Goal: Ask a question: Seek information or help from site administrators or community

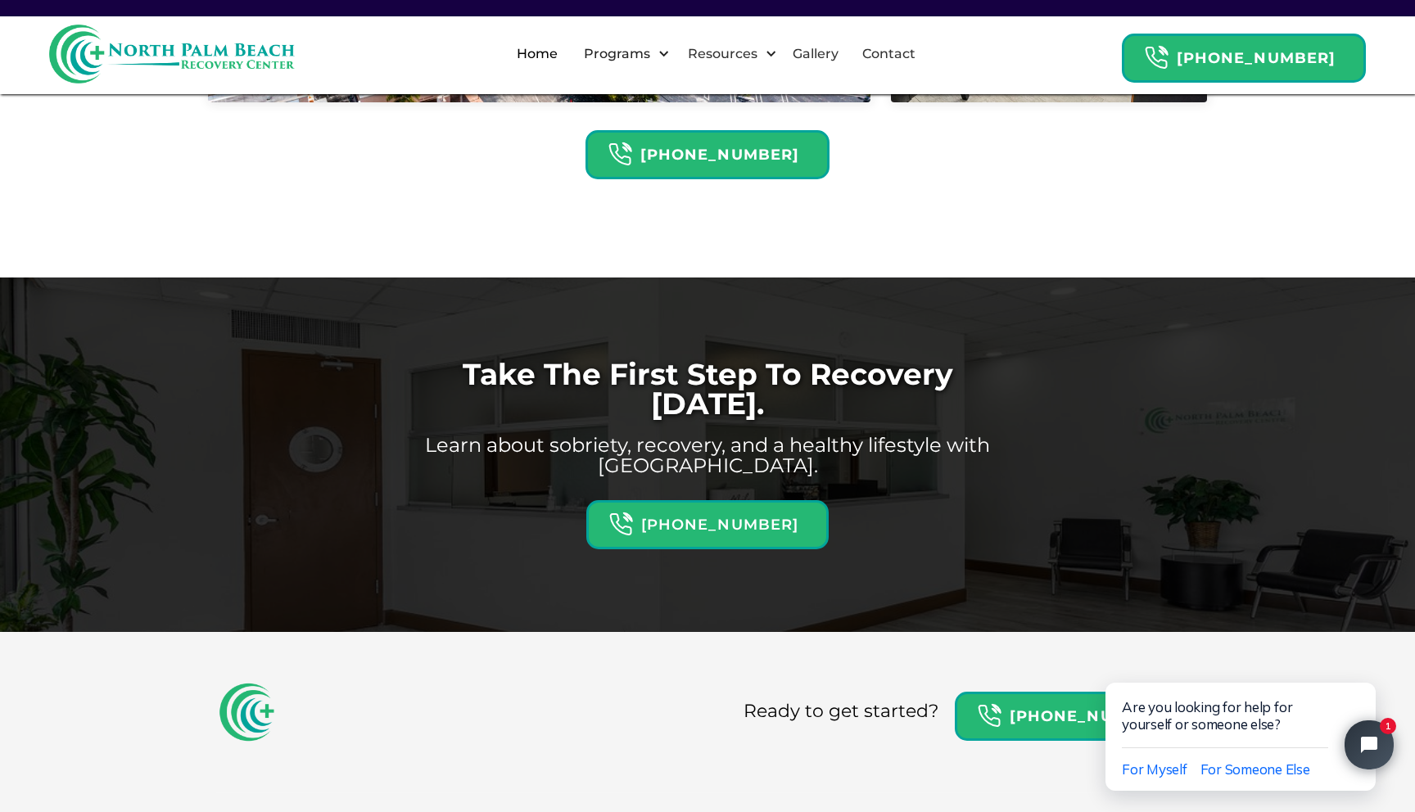
scroll to position [4775, 0]
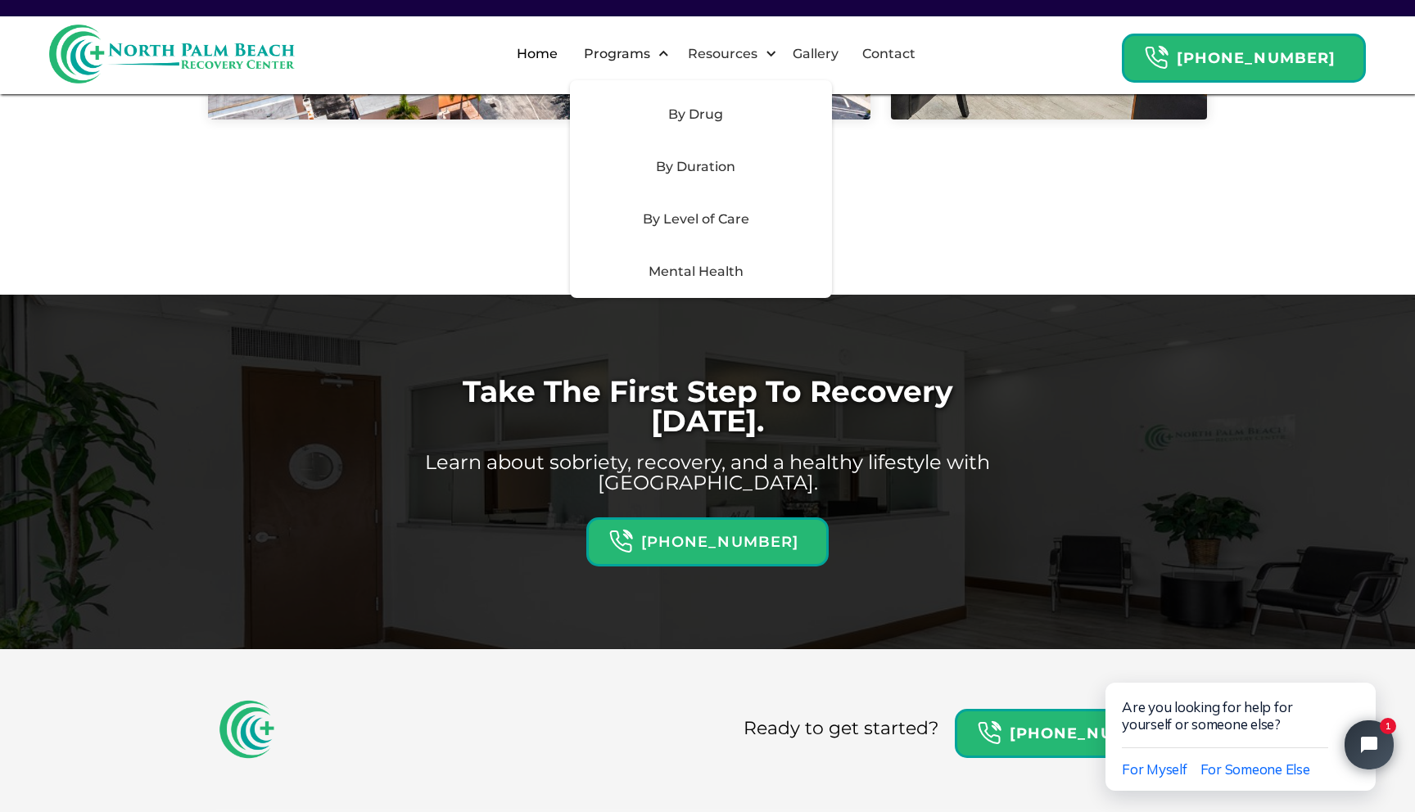
click at [728, 116] on div "By Drug" at bounding box center [696, 115] width 232 height 20
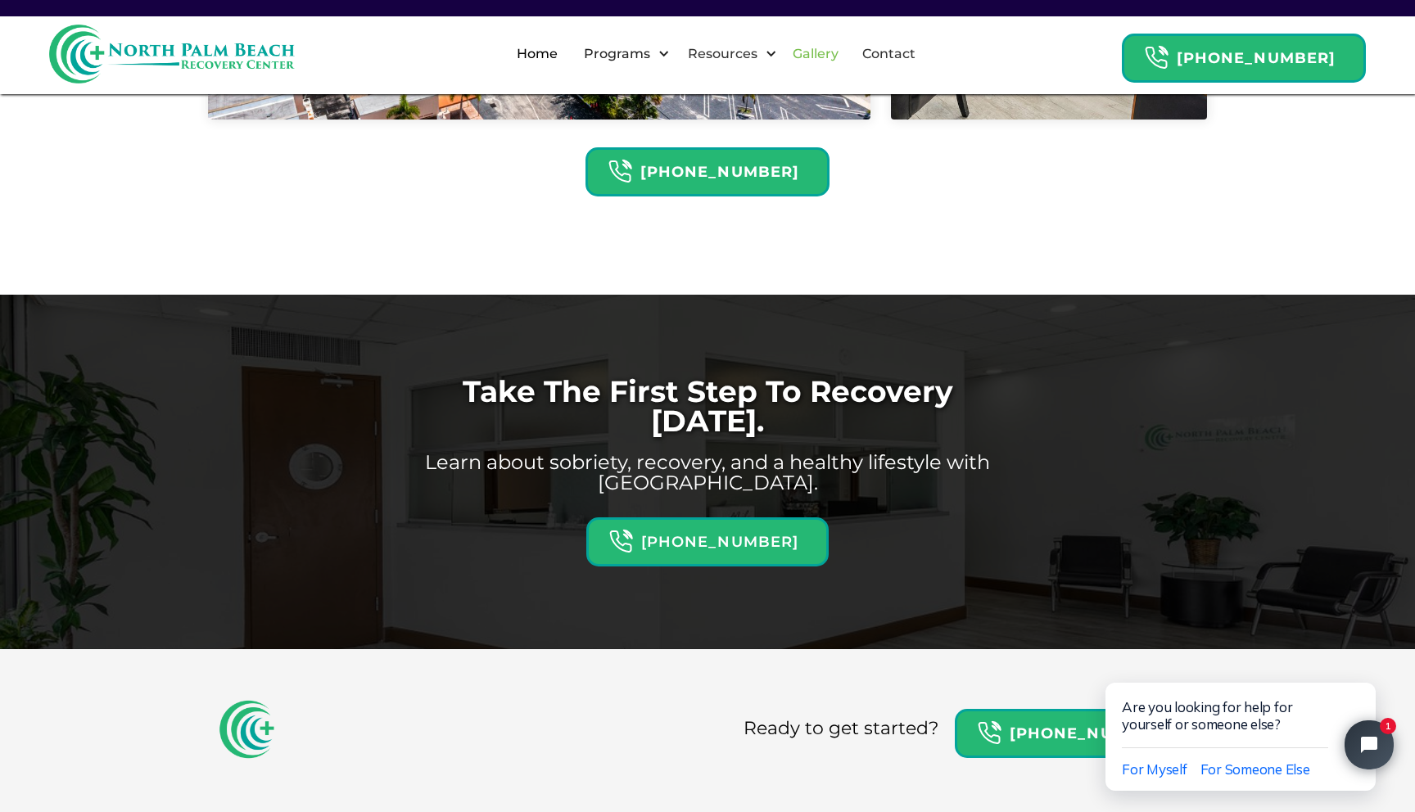
click at [840, 56] on link "Gallery" at bounding box center [815, 54] width 65 height 52
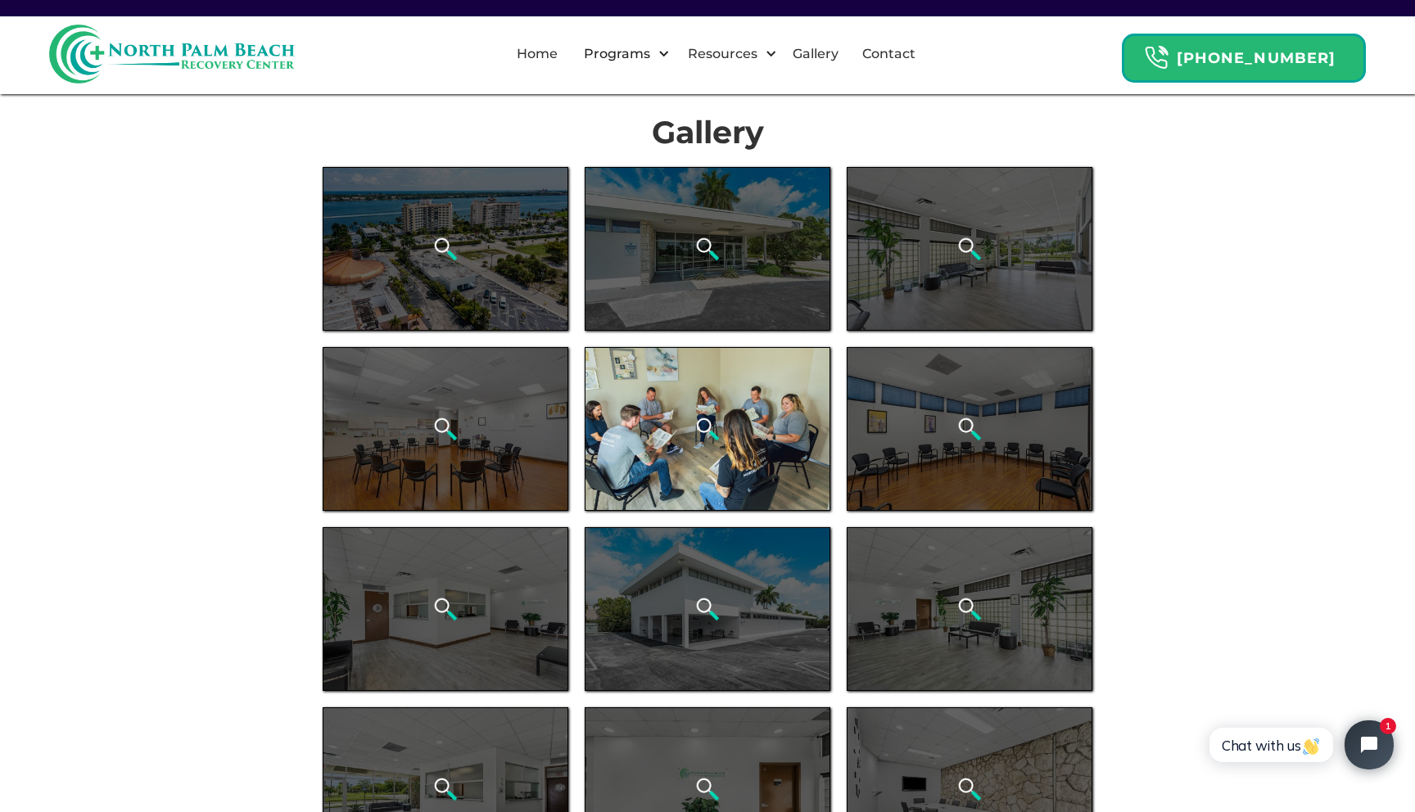
click at [657, 467] on div "open lightbox" at bounding box center [707, 429] width 246 height 164
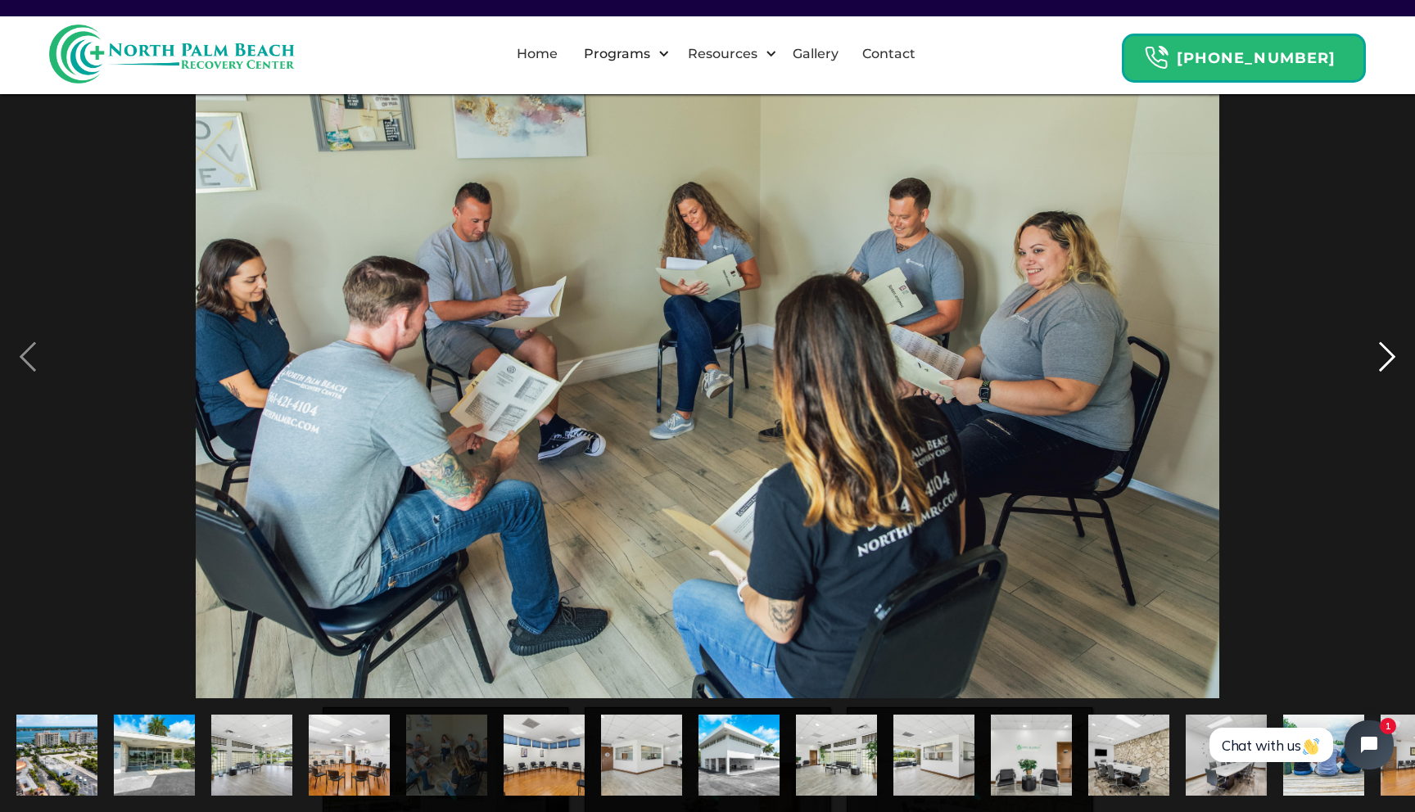
click at [1383, 352] on div "next image" at bounding box center [1387, 357] width 56 height 682
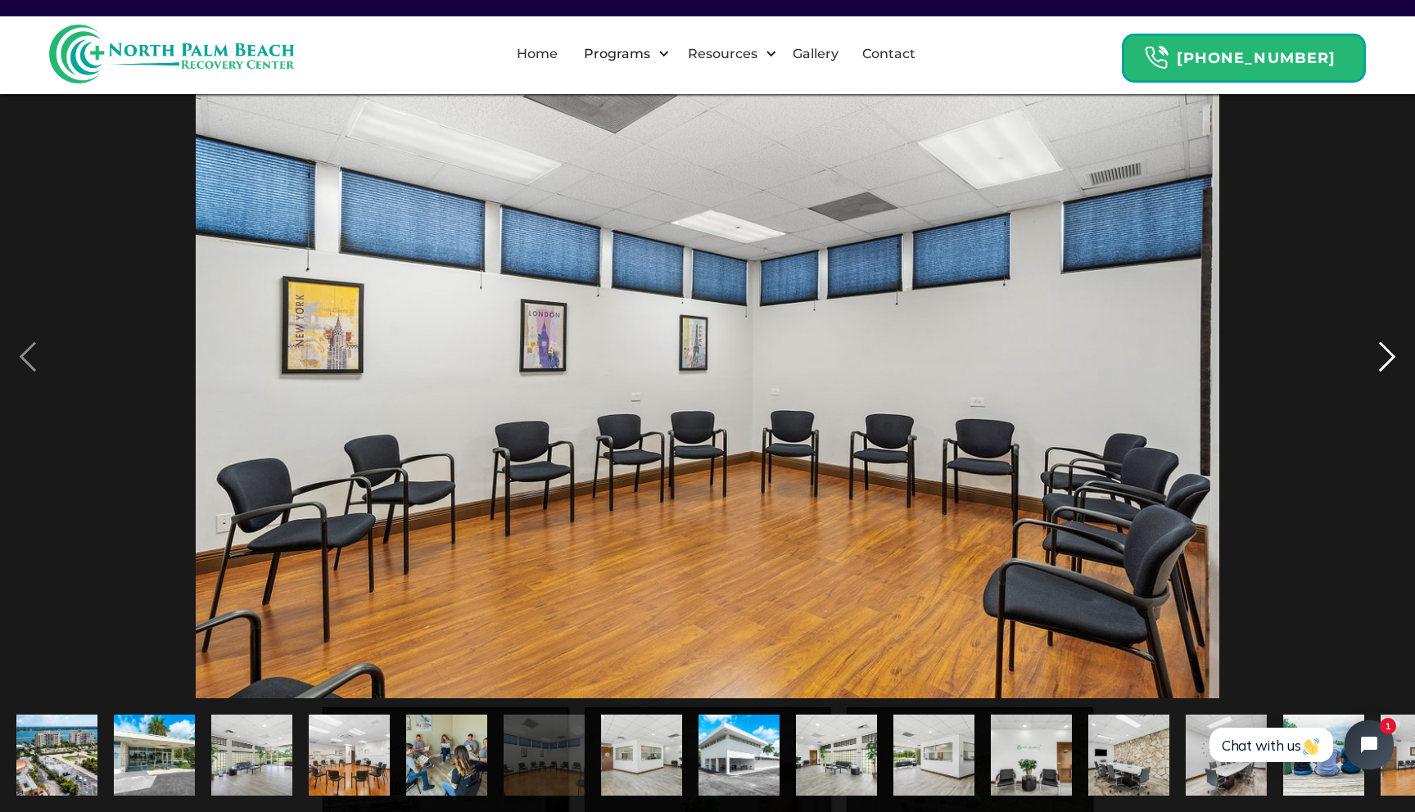
click at [1383, 352] on div "next image" at bounding box center [1387, 357] width 56 height 682
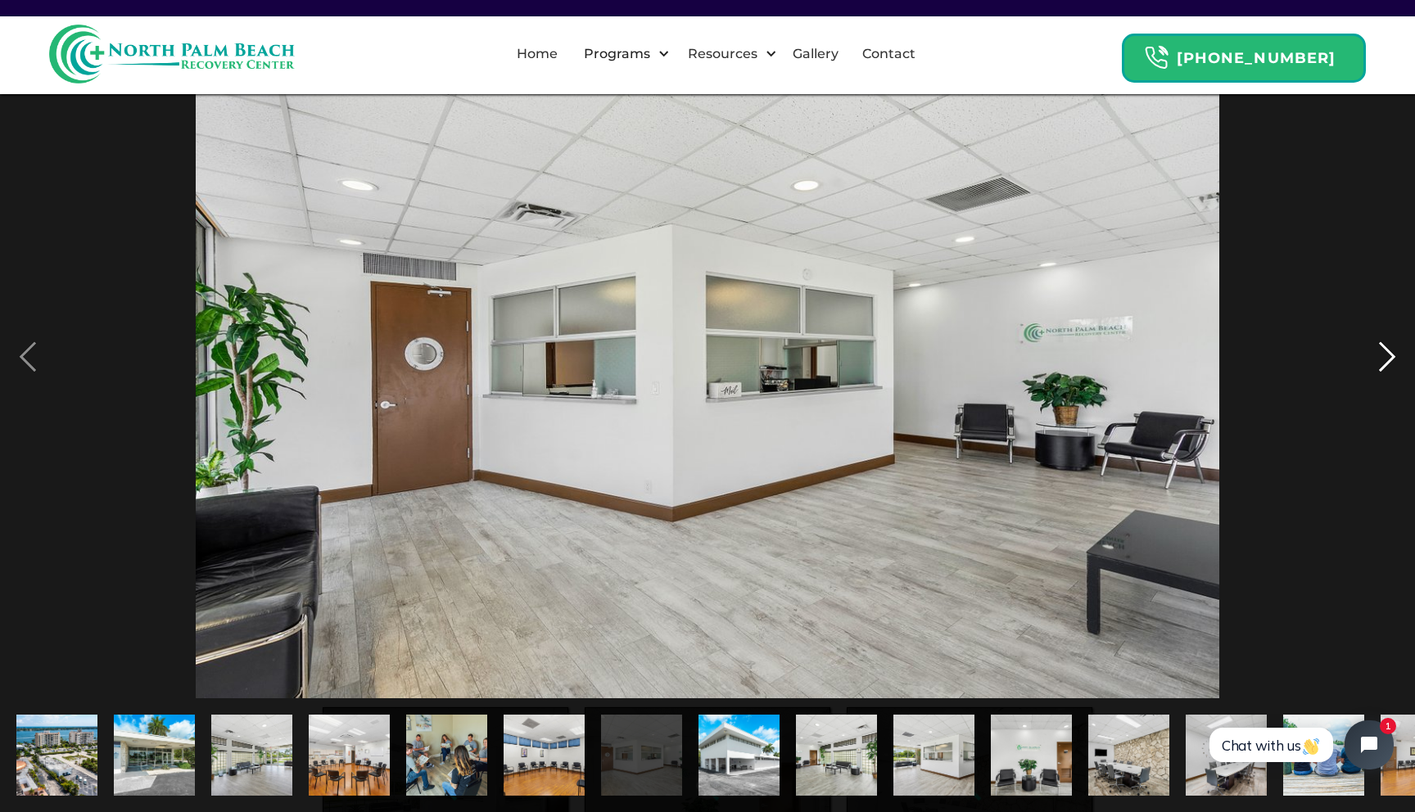
click at [1383, 352] on div "next image" at bounding box center [1387, 357] width 56 height 682
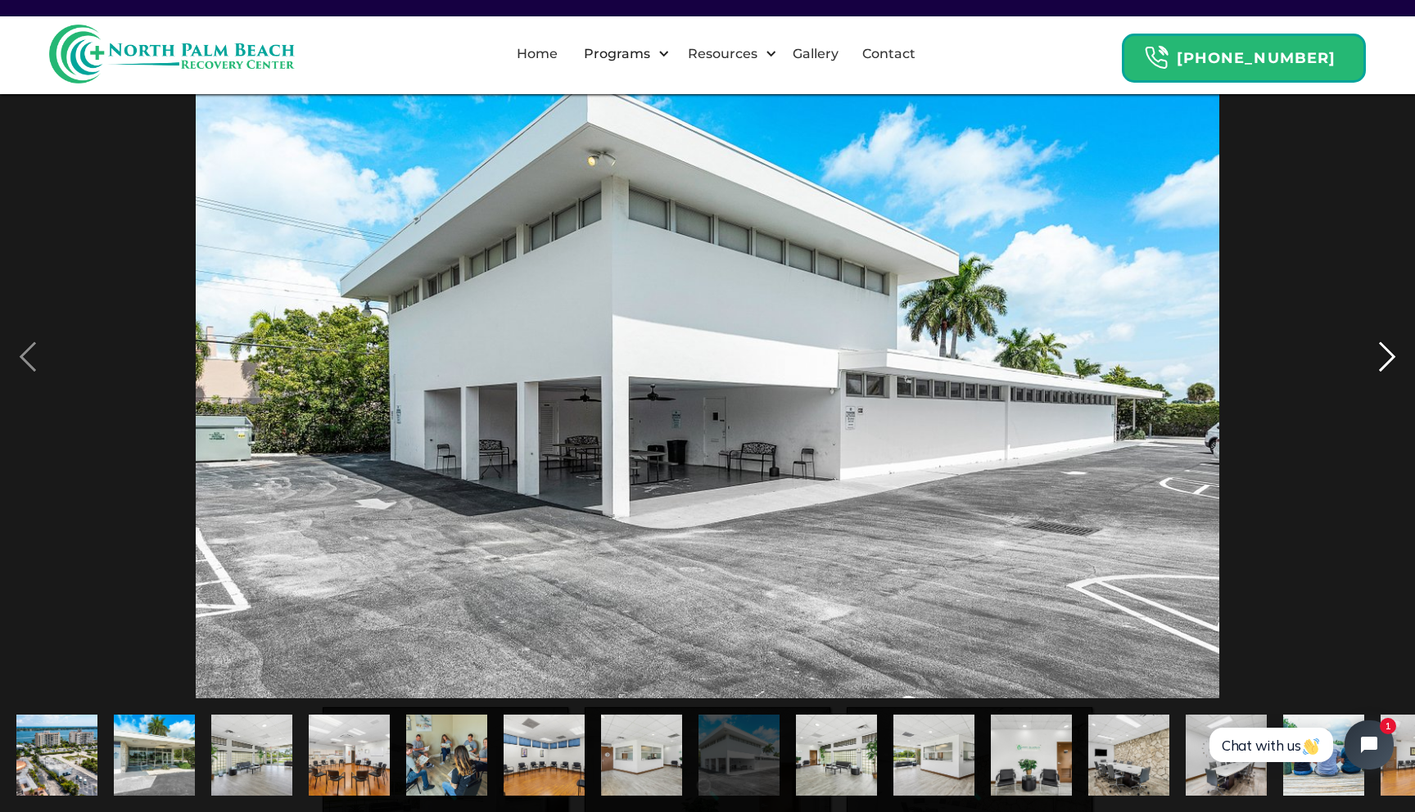
click at [1383, 352] on div "next image" at bounding box center [1387, 357] width 56 height 682
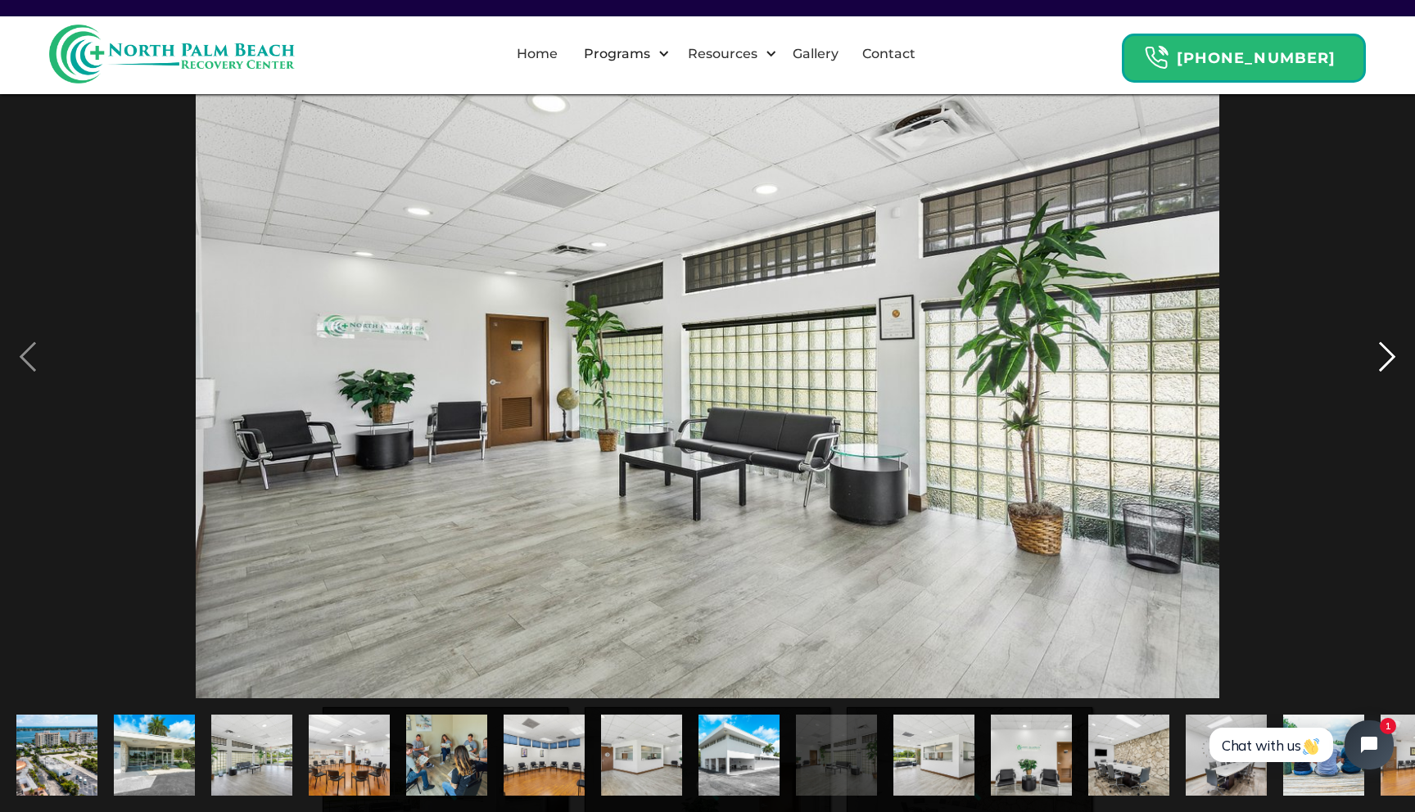
click at [1383, 352] on div "next image" at bounding box center [1387, 357] width 56 height 682
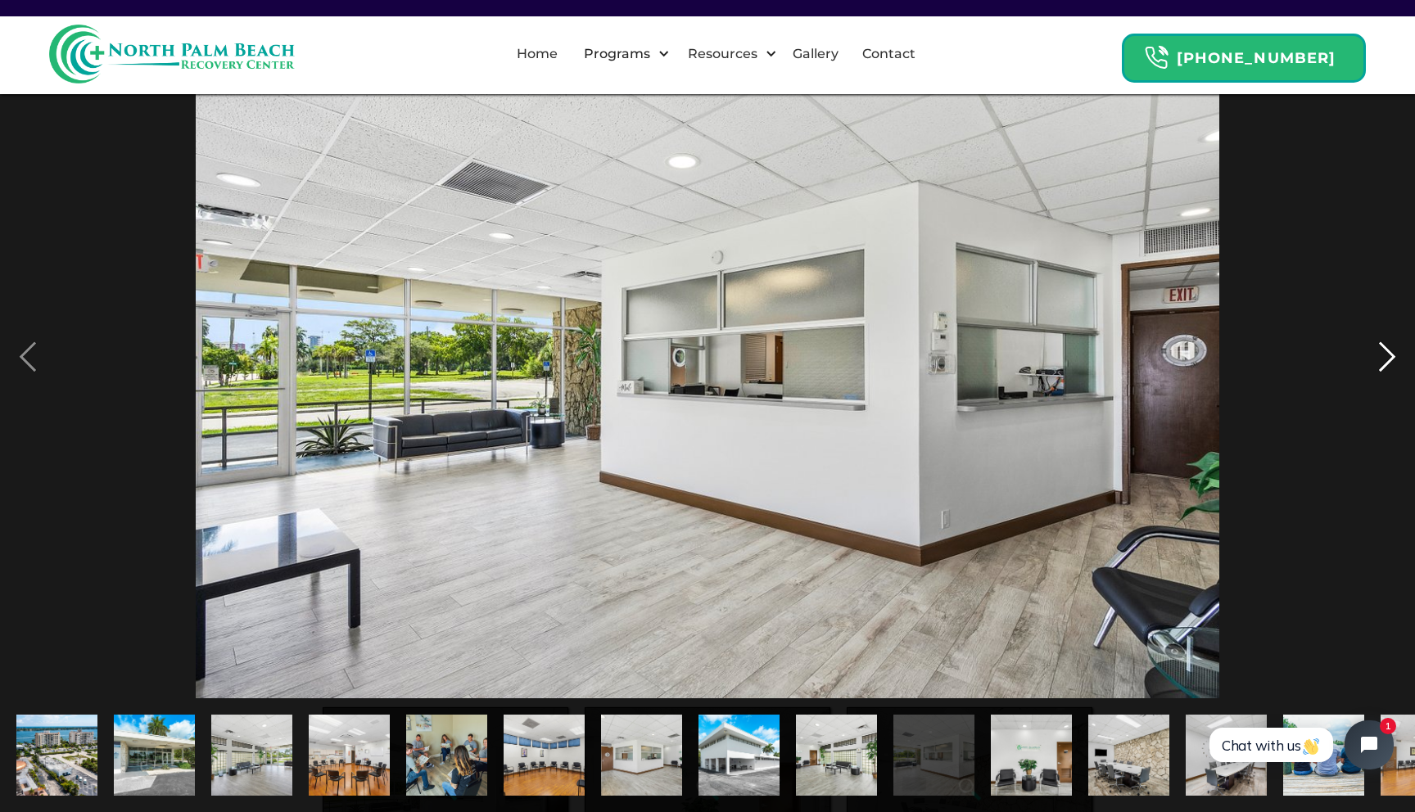
click at [1383, 352] on div "next image" at bounding box center [1387, 357] width 56 height 682
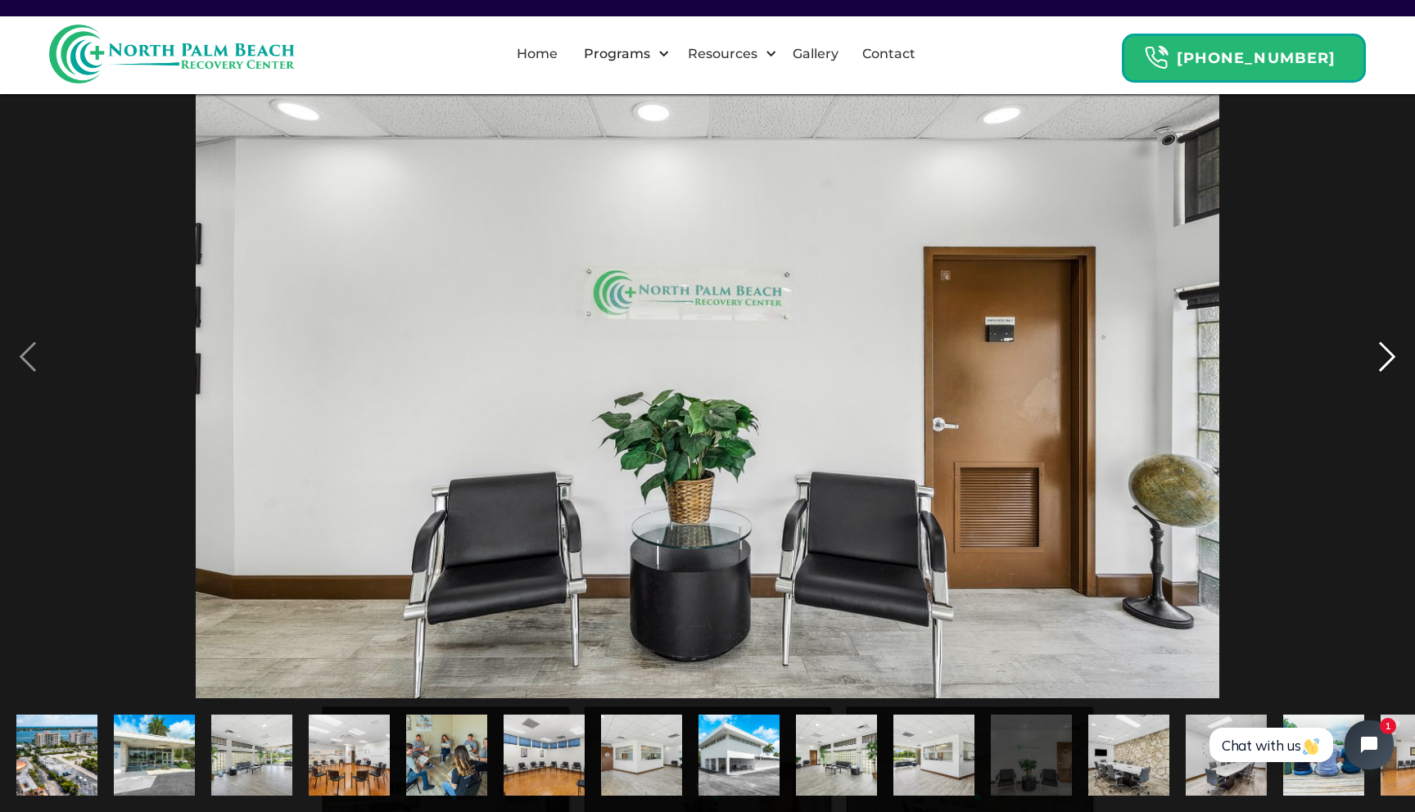
click at [1383, 352] on div "next image" at bounding box center [1387, 357] width 56 height 682
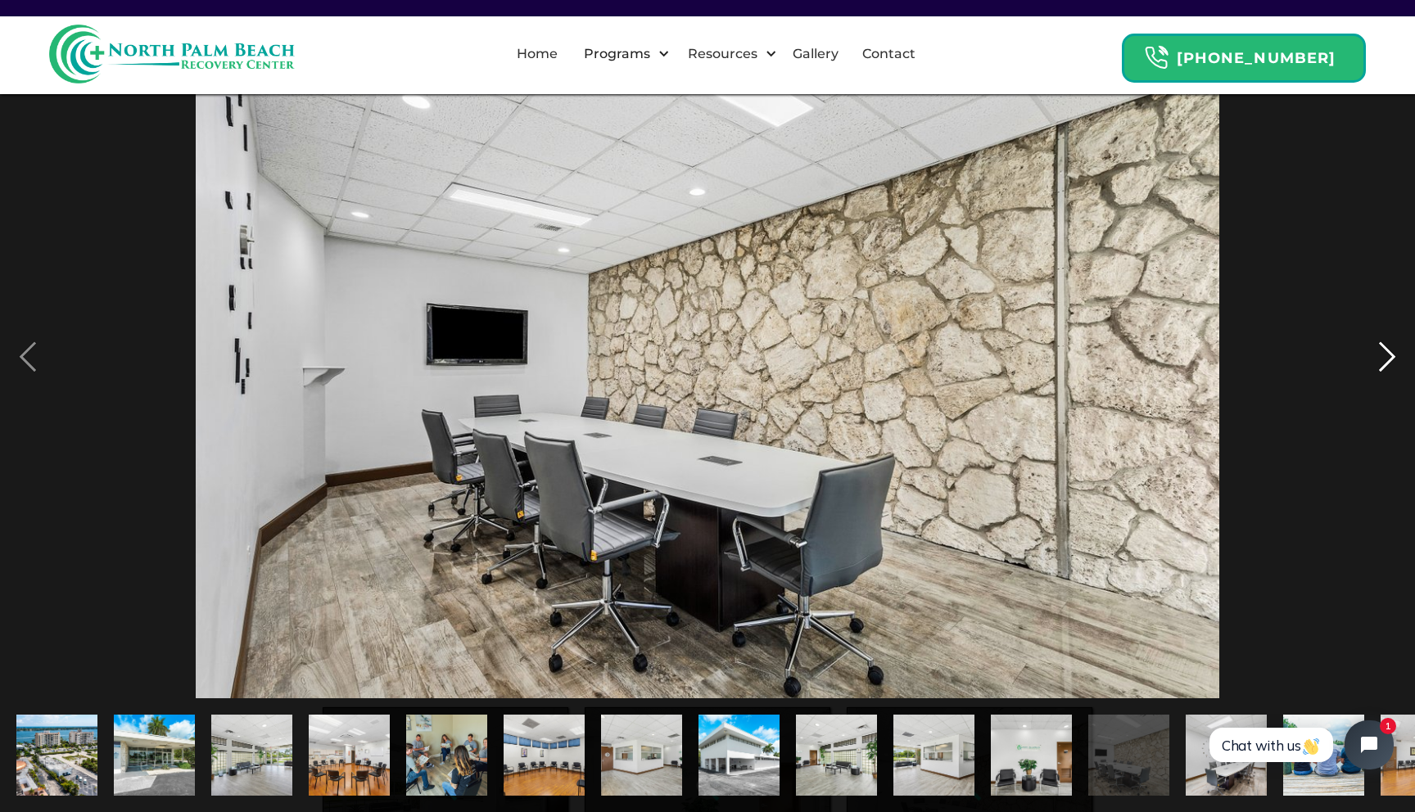
click at [1383, 352] on div "next image" at bounding box center [1387, 357] width 56 height 682
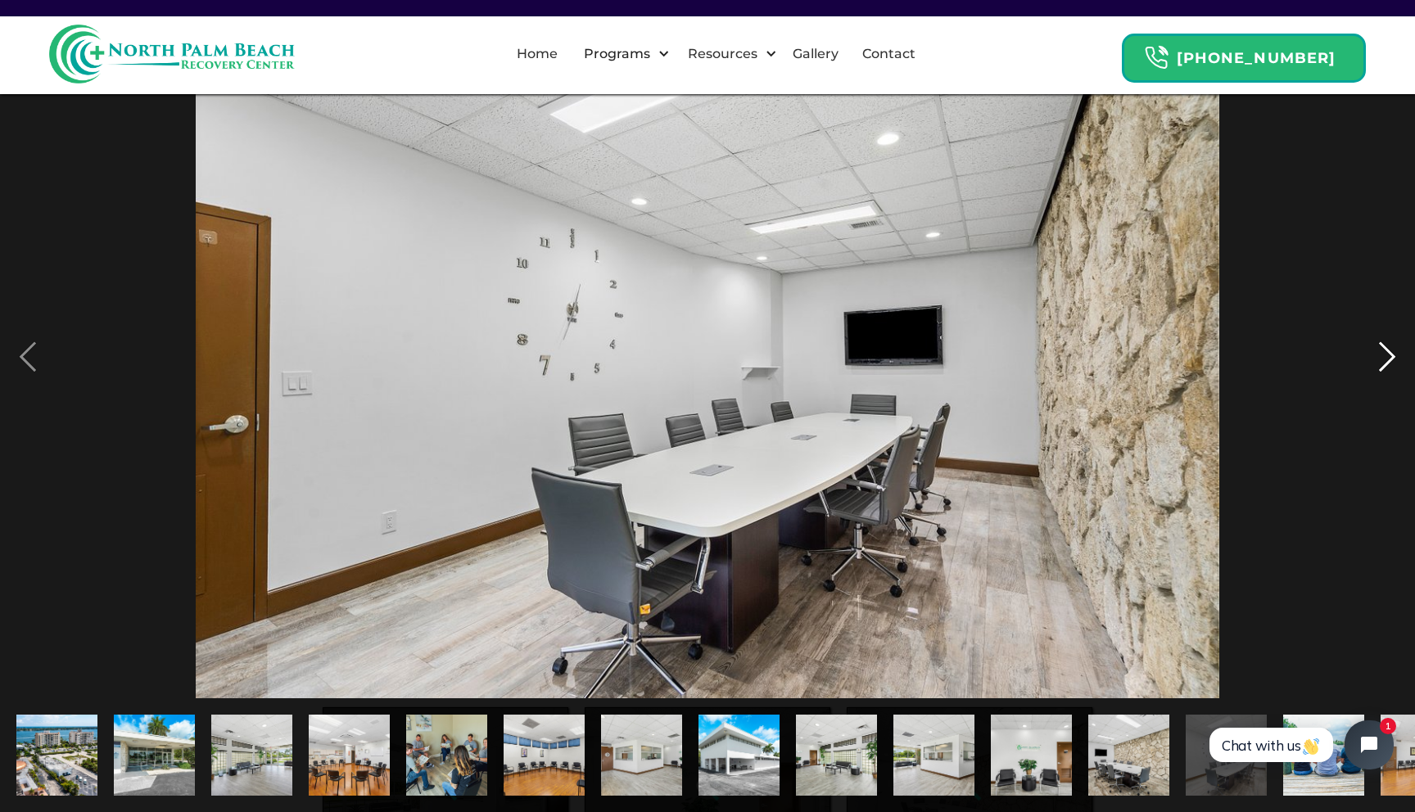
click at [1383, 352] on div "next image" at bounding box center [1387, 357] width 56 height 682
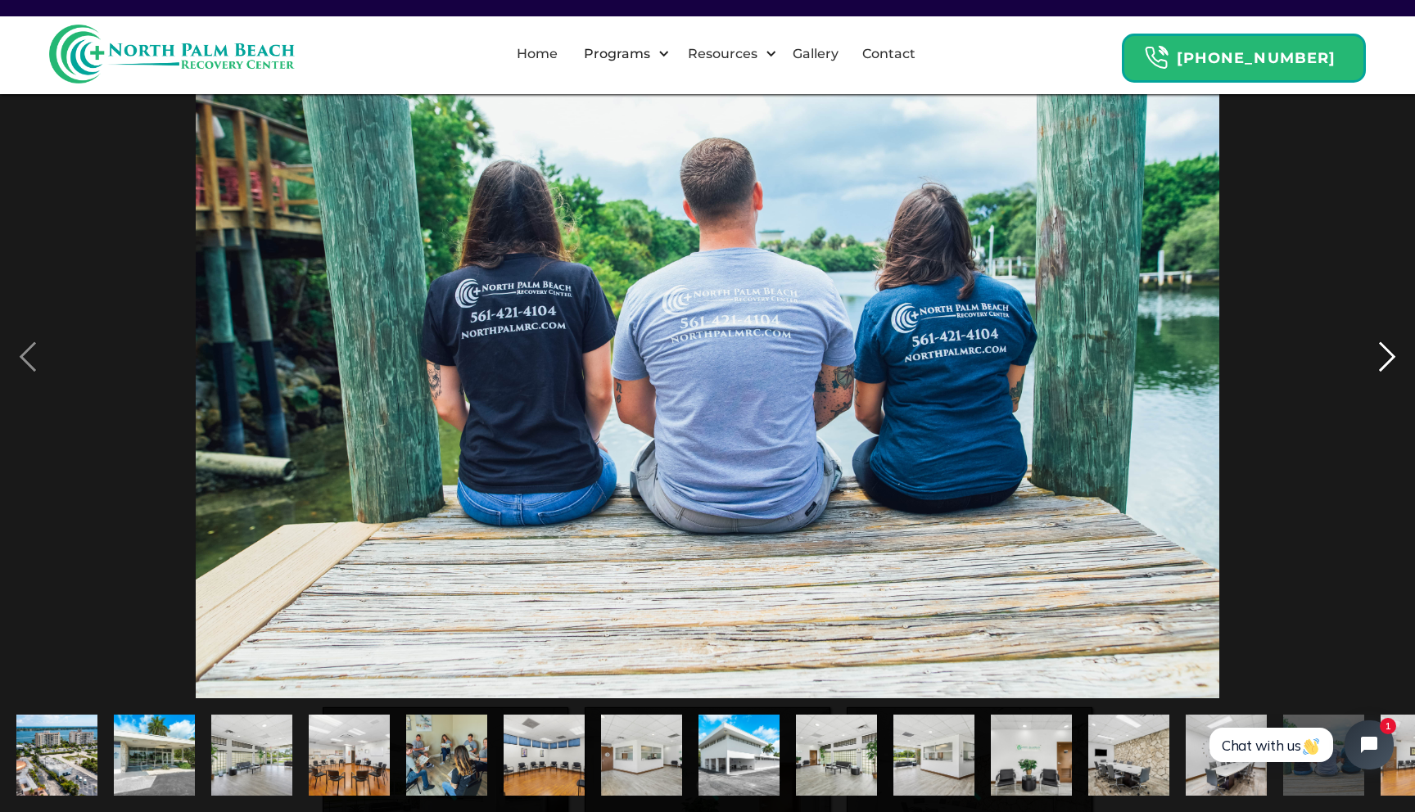
click at [1383, 352] on div "next image" at bounding box center [1387, 357] width 56 height 682
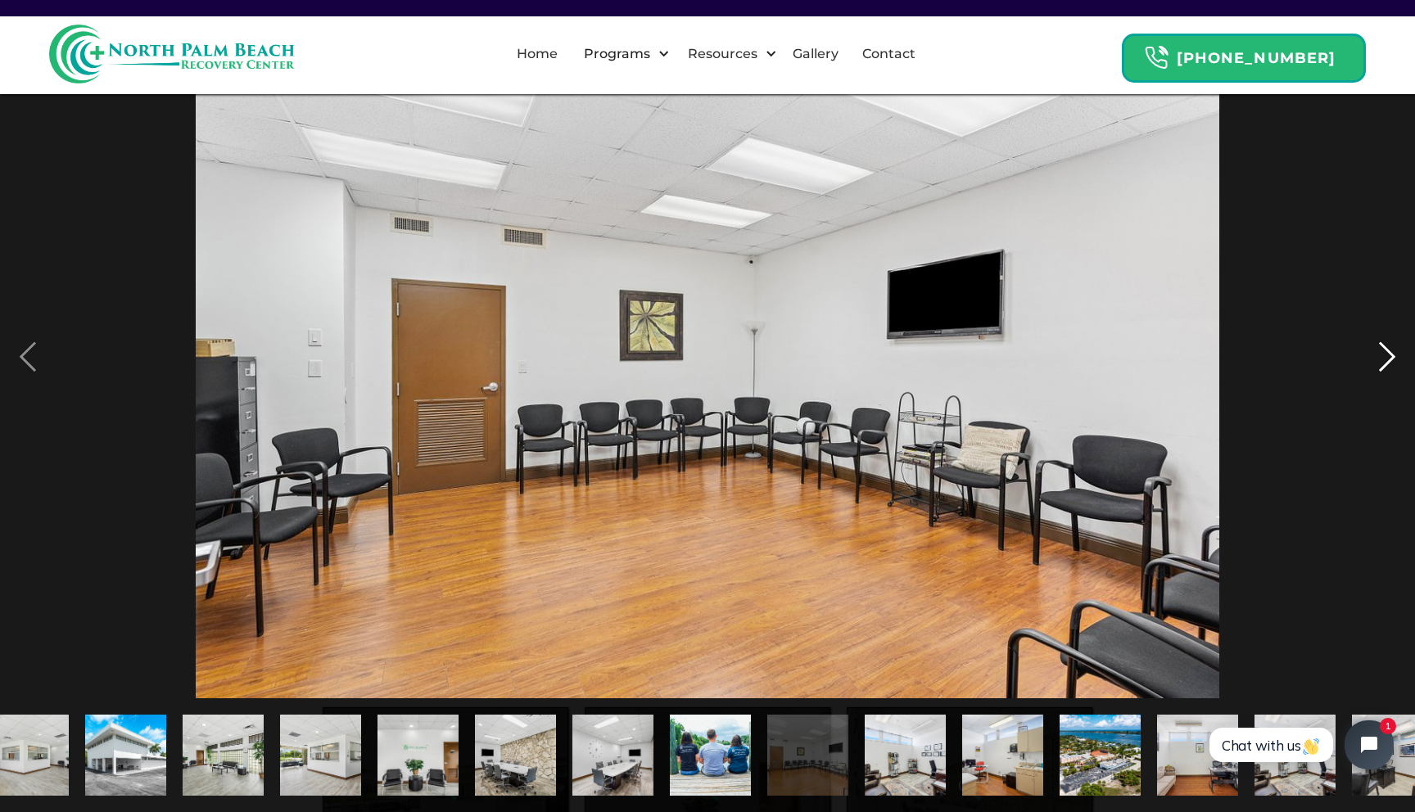
scroll to position [0, 648]
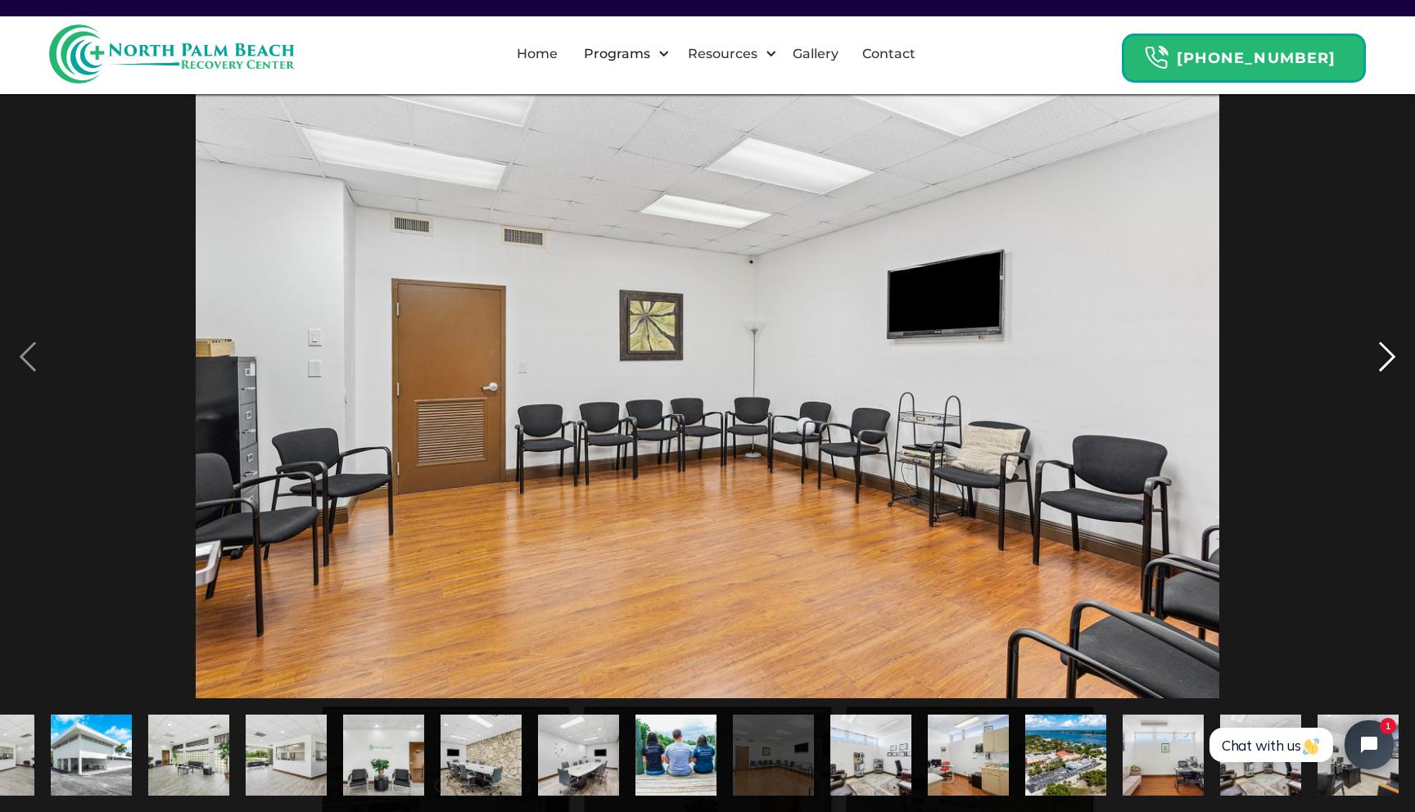
click at [1383, 352] on div "next image" at bounding box center [1387, 357] width 56 height 682
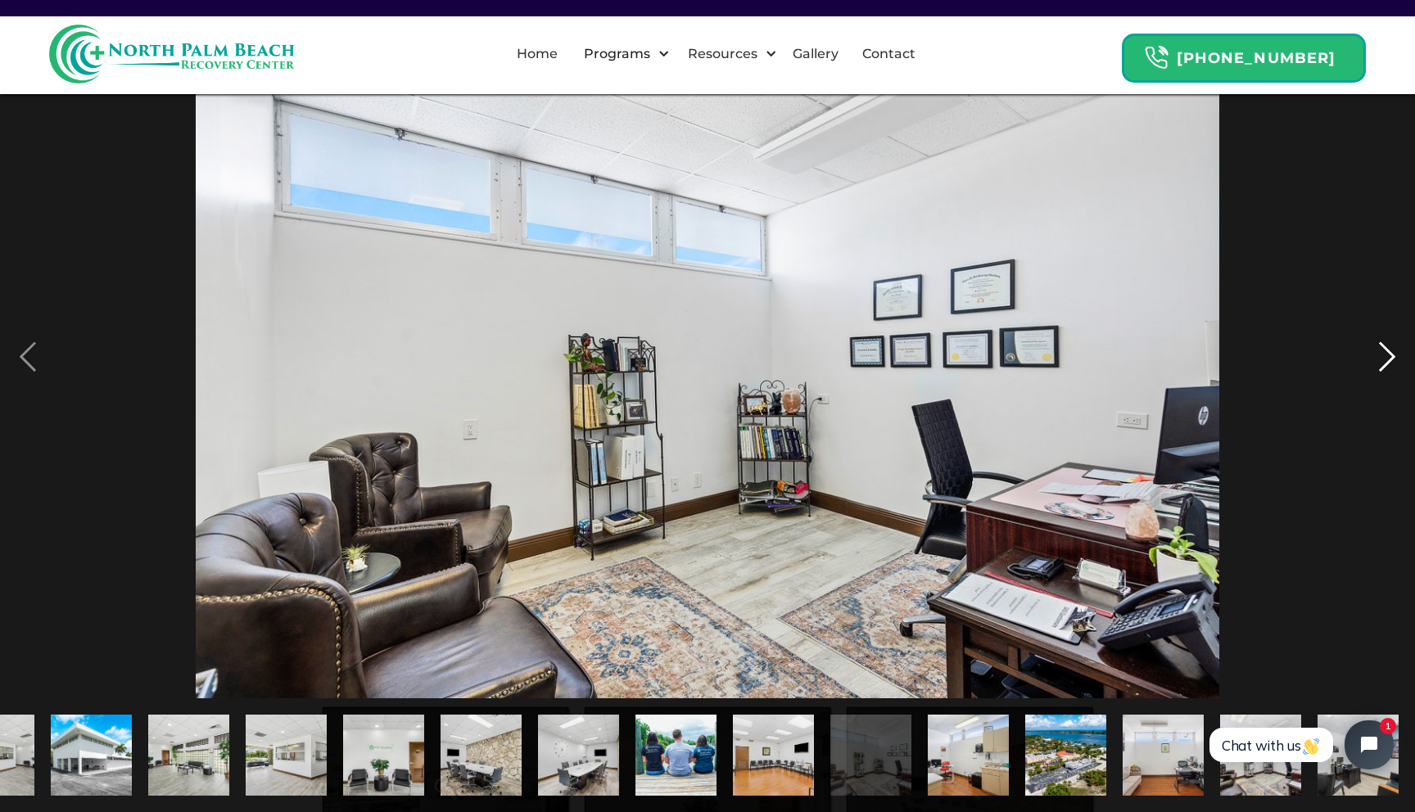
click at [1383, 352] on div "next image" at bounding box center [1387, 357] width 56 height 682
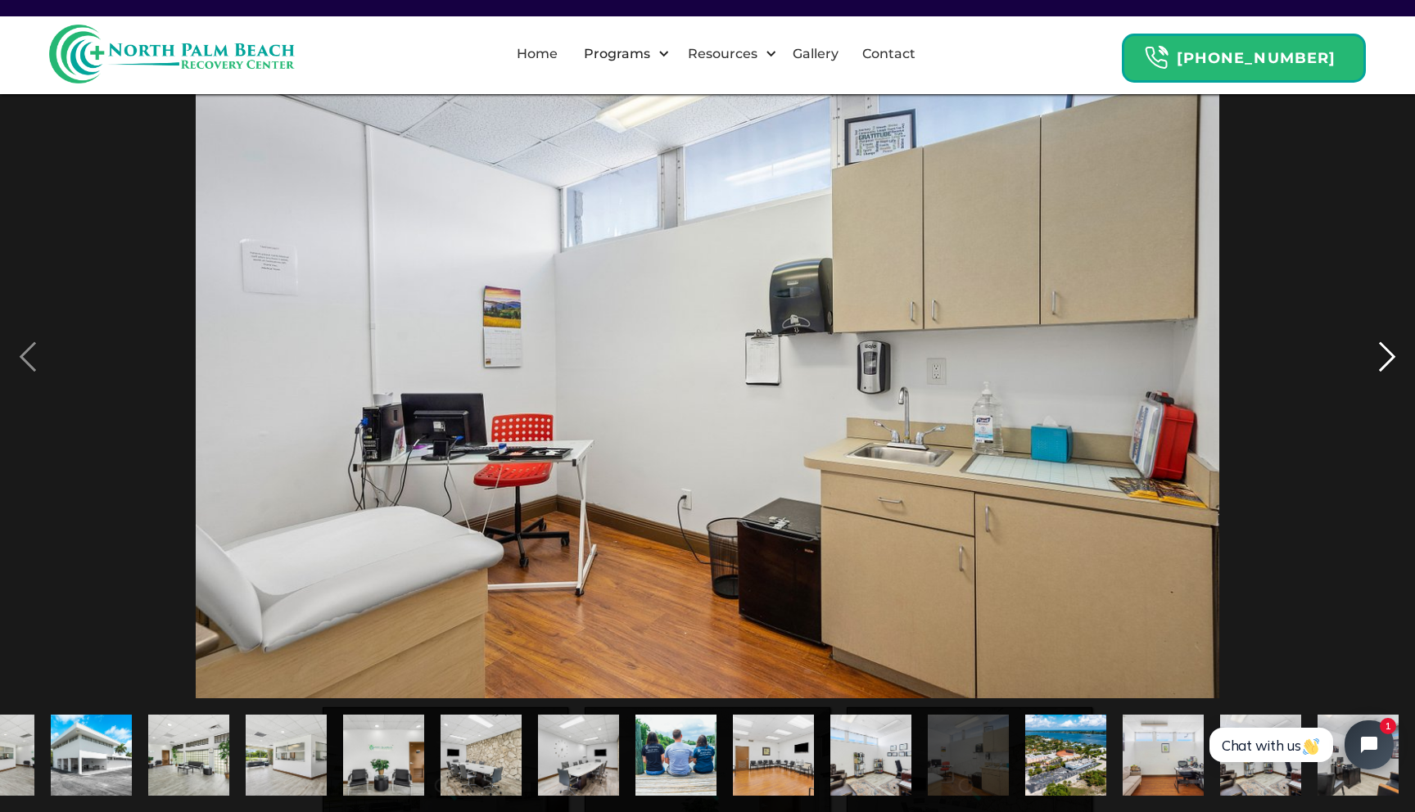
click at [1383, 352] on div "next image" at bounding box center [1387, 357] width 56 height 682
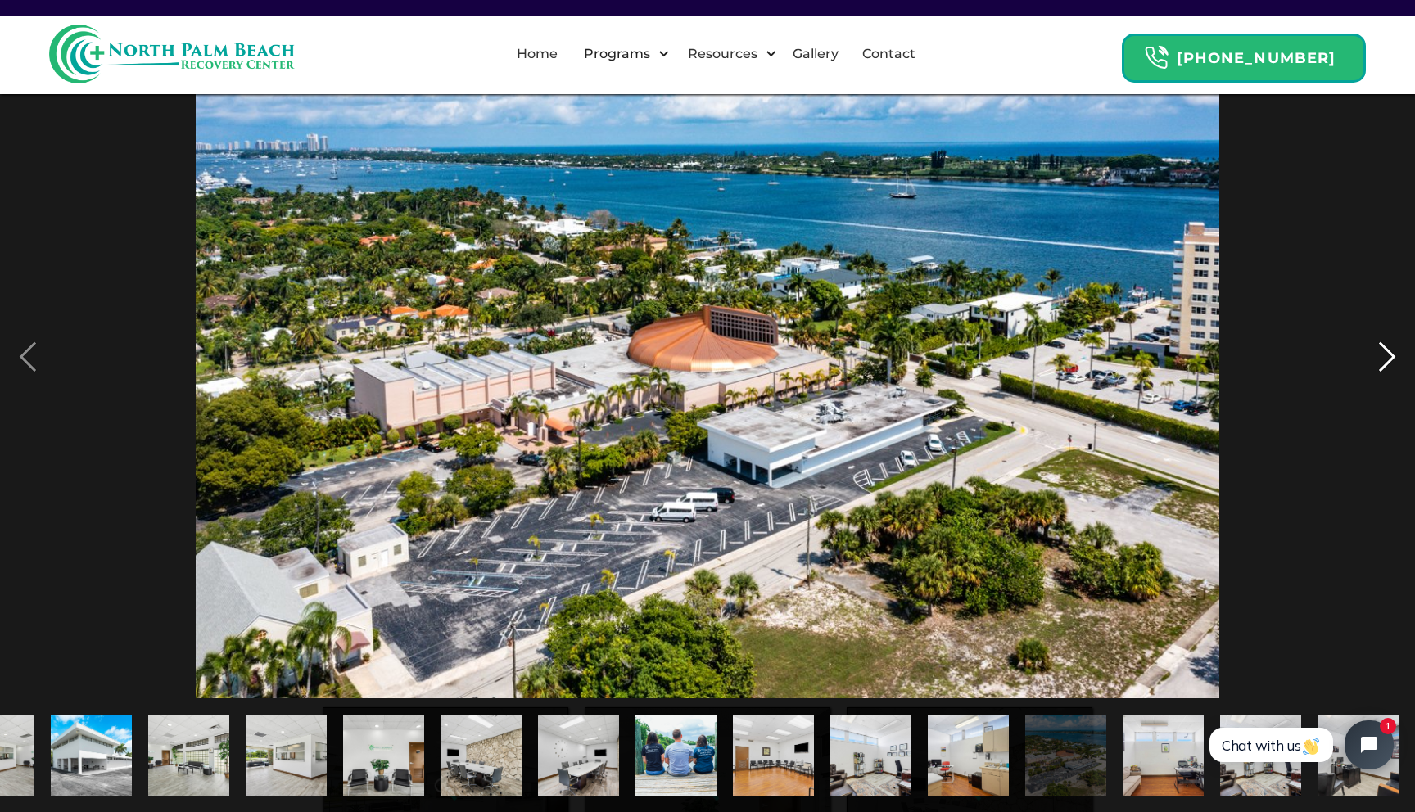
click at [1383, 352] on div "next image" at bounding box center [1387, 357] width 56 height 682
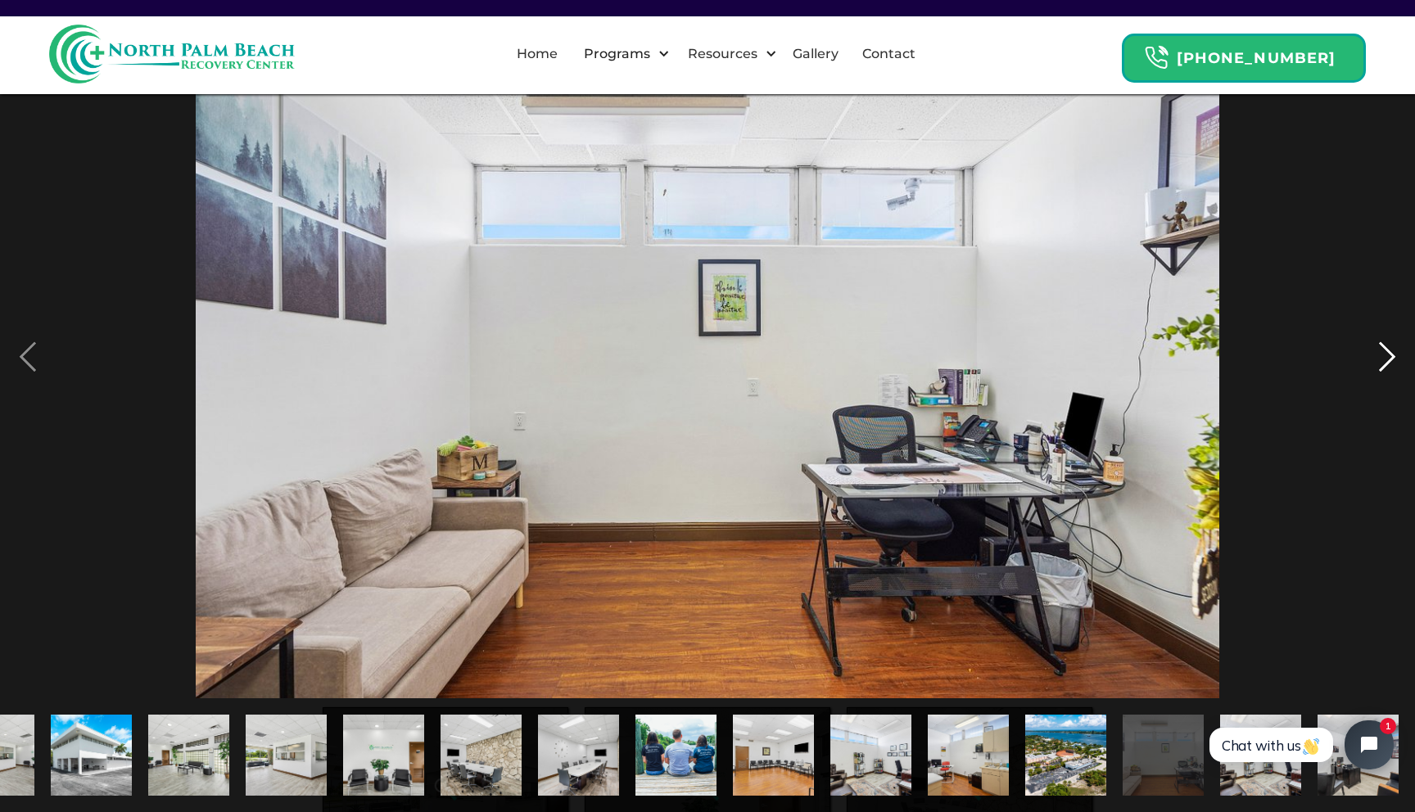
click at [1383, 352] on div "next image" at bounding box center [1387, 357] width 56 height 682
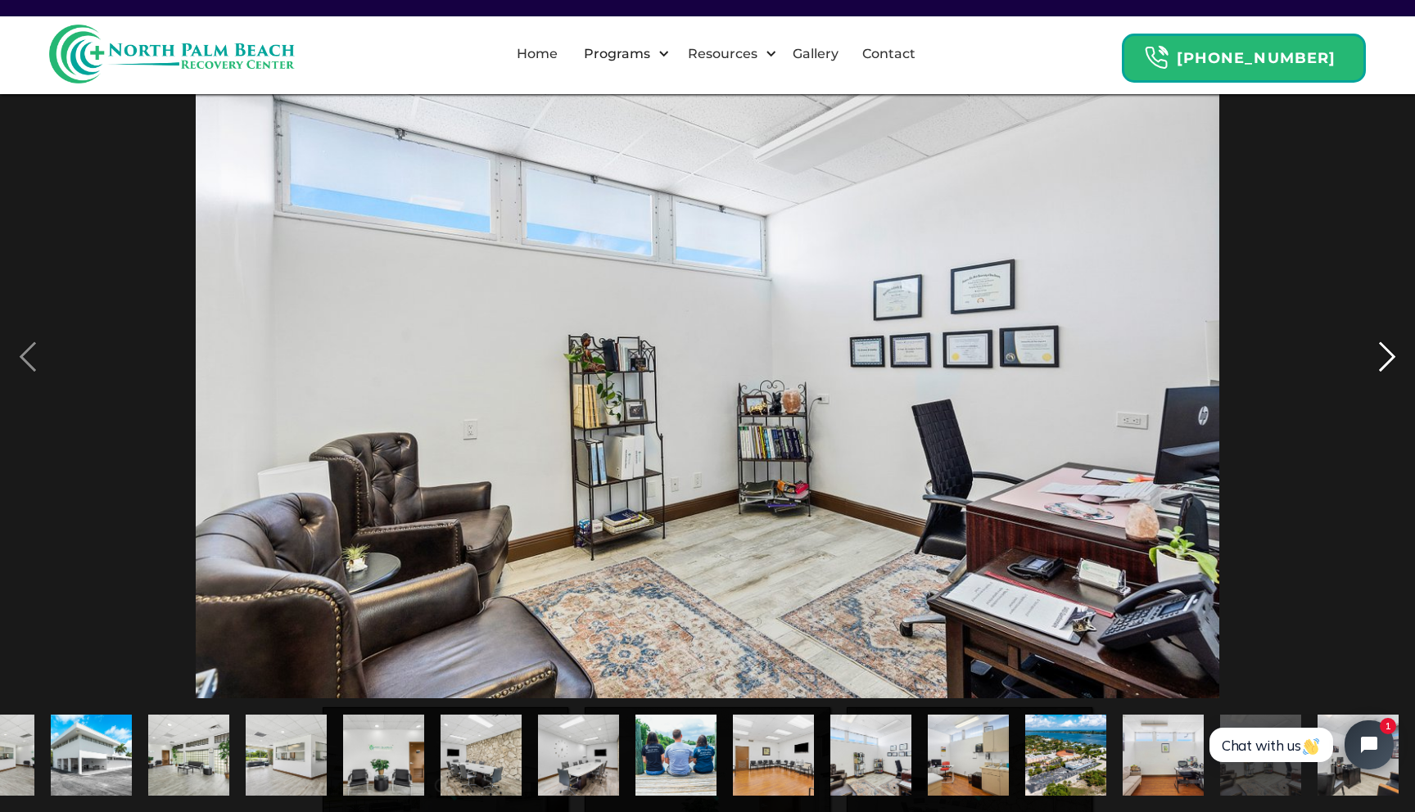
click at [1383, 352] on div "next image" at bounding box center [1387, 357] width 56 height 682
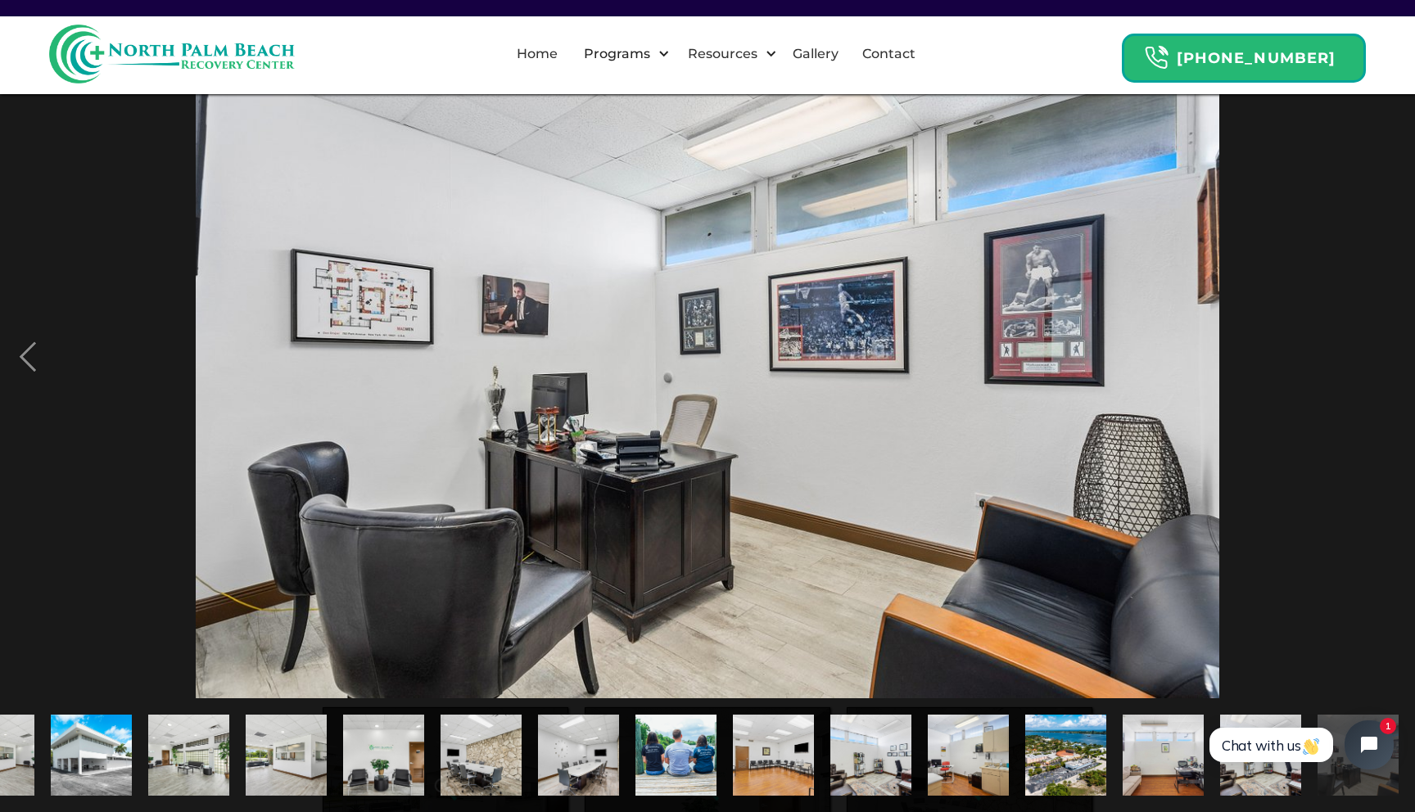
click at [1383, 352] on div "next image" at bounding box center [1387, 357] width 56 height 682
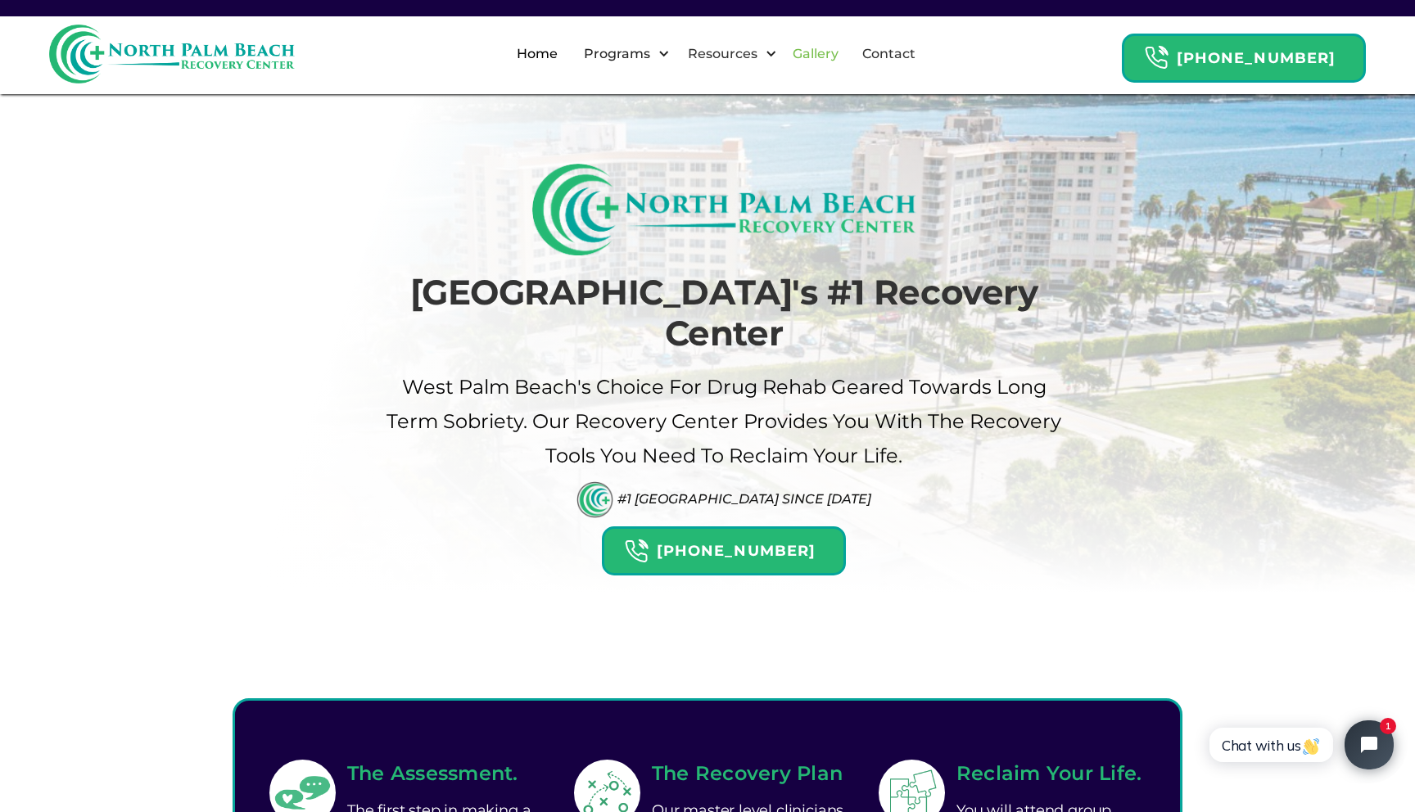
click at [833, 52] on link "Gallery" at bounding box center [815, 54] width 65 height 52
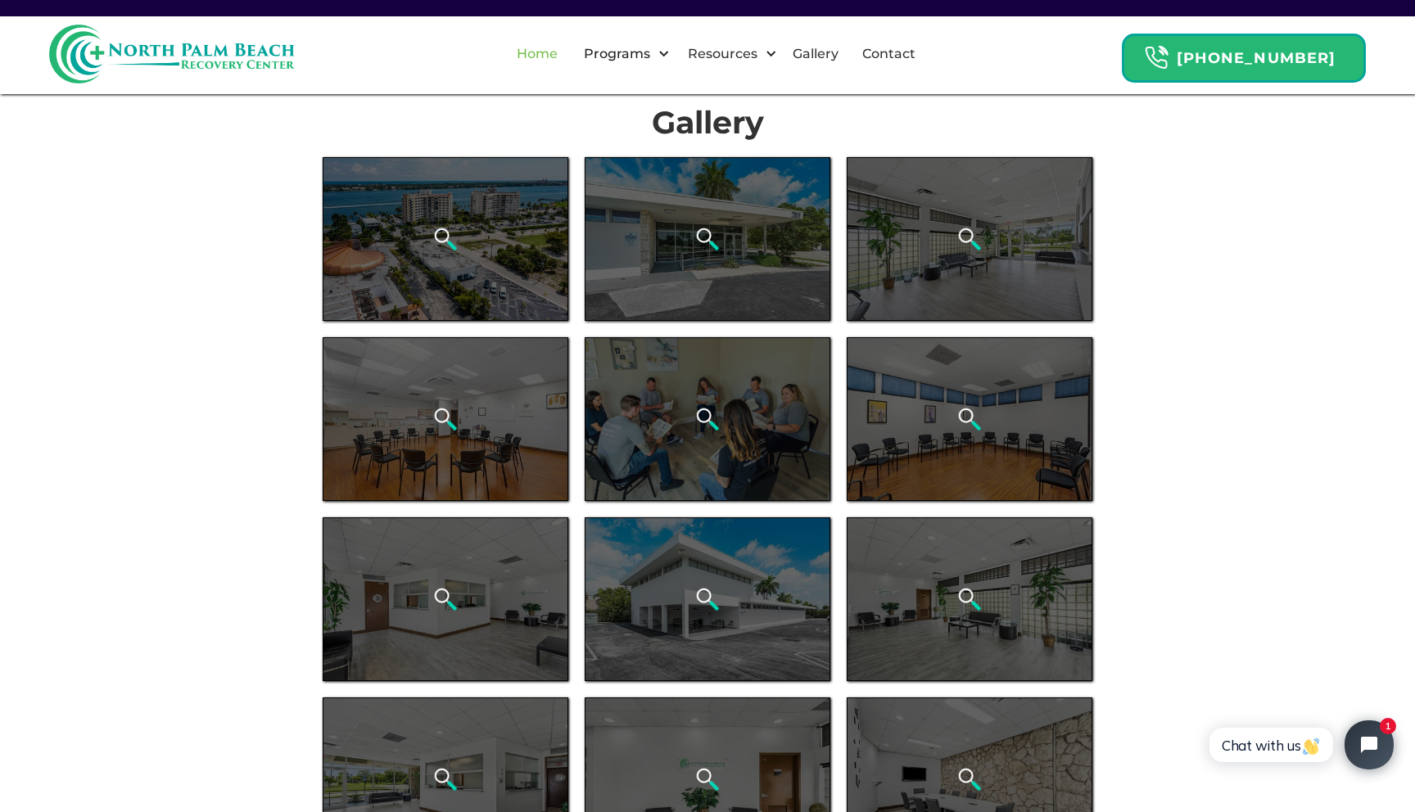
scroll to position [11, 0]
click at [567, 63] on link "Home" at bounding box center [537, 54] width 61 height 52
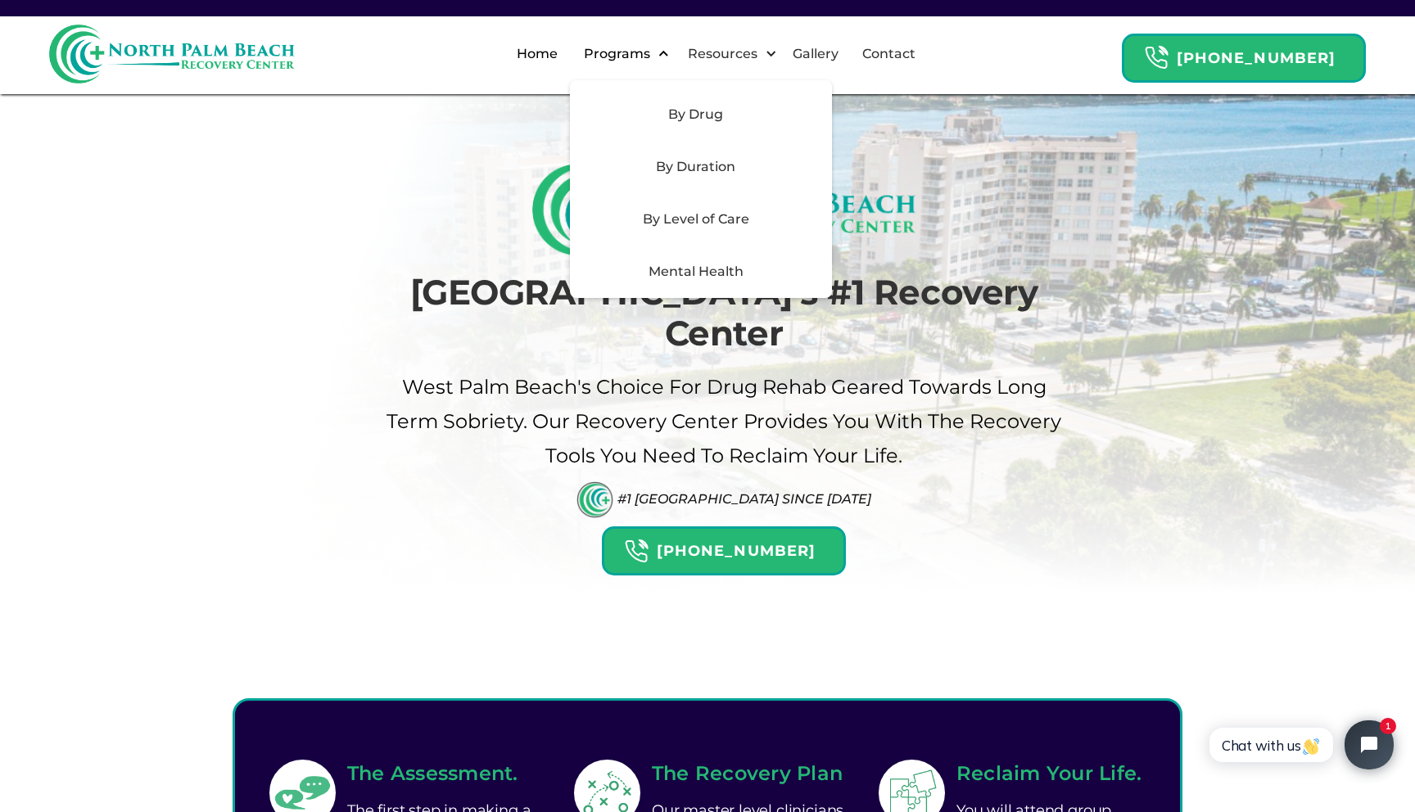
click at [641, 52] on div "Programs" at bounding box center [617, 54] width 74 height 20
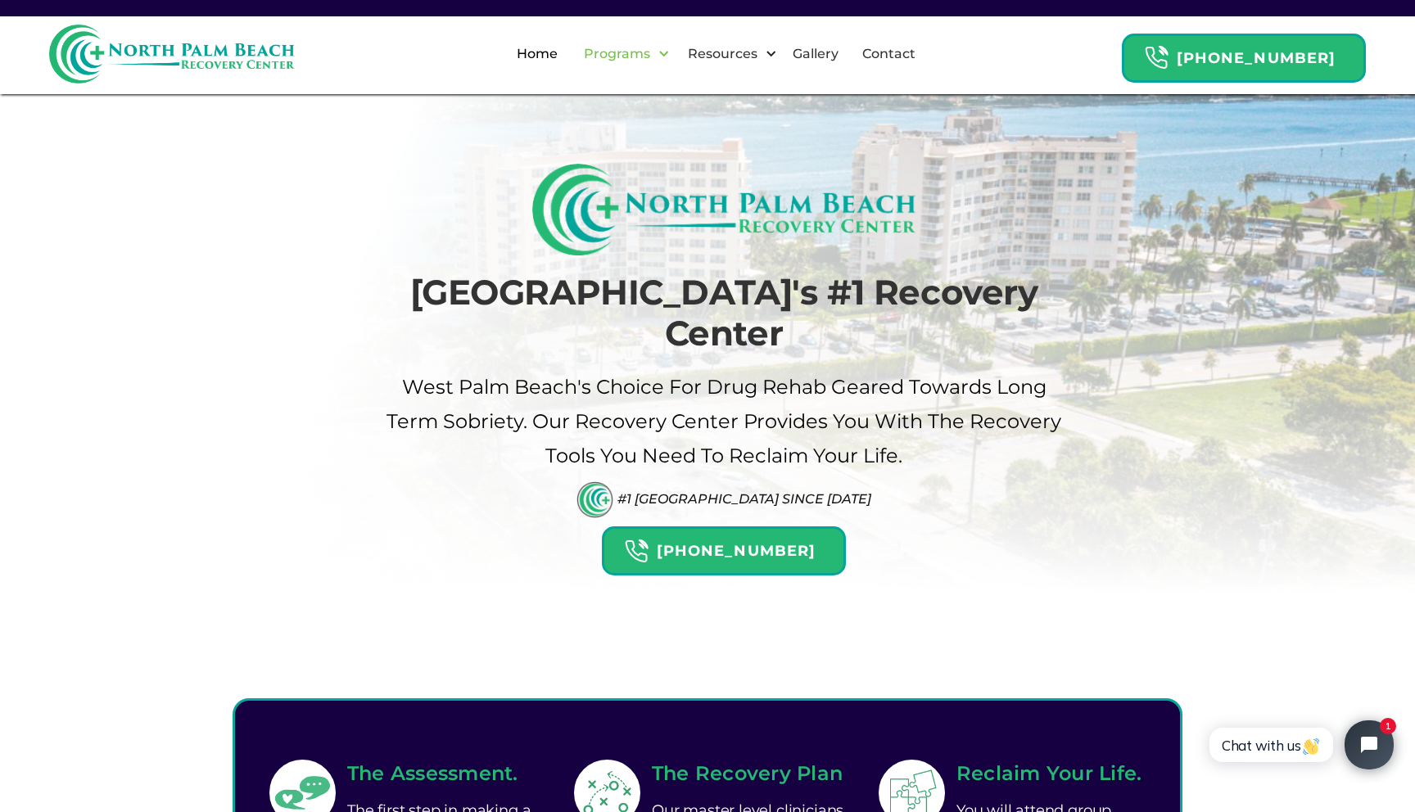
click at [648, 61] on div "Programs" at bounding box center [617, 54] width 74 height 20
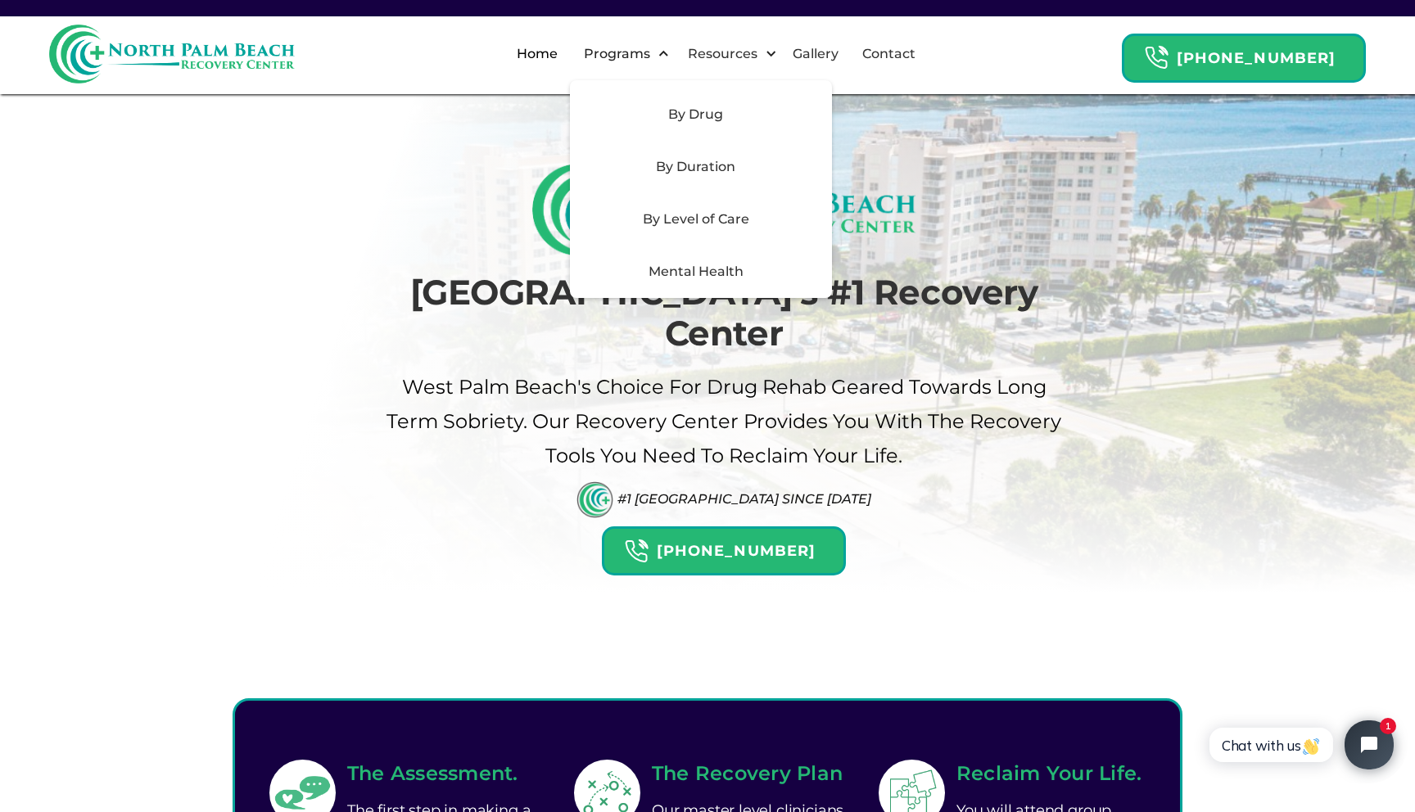
click at [718, 269] on div "Mental Health" at bounding box center [696, 272] width 232 height 20
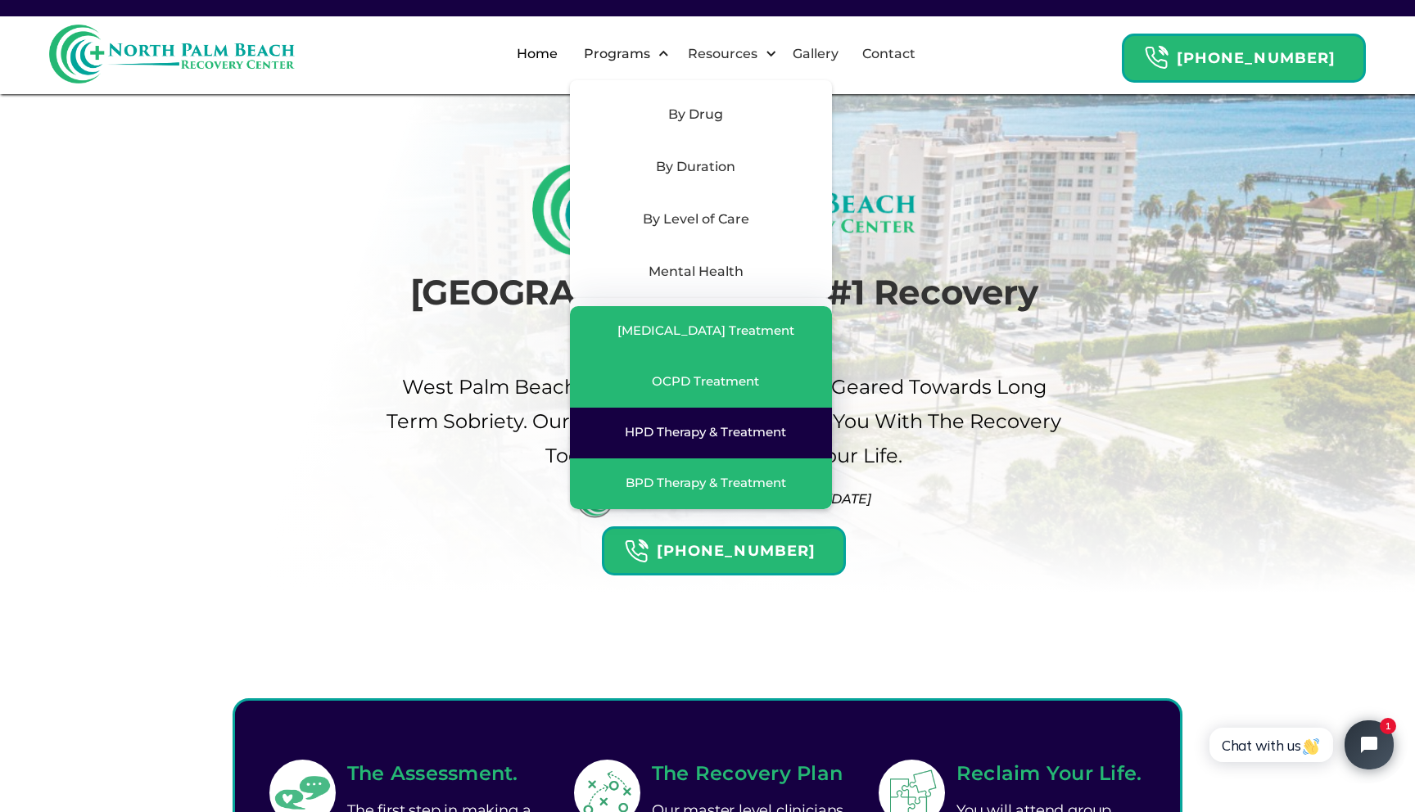
click at [711, 445] on link "HPD Therapy & Treatment" at bounding box center [701, 433] width 262 height 51
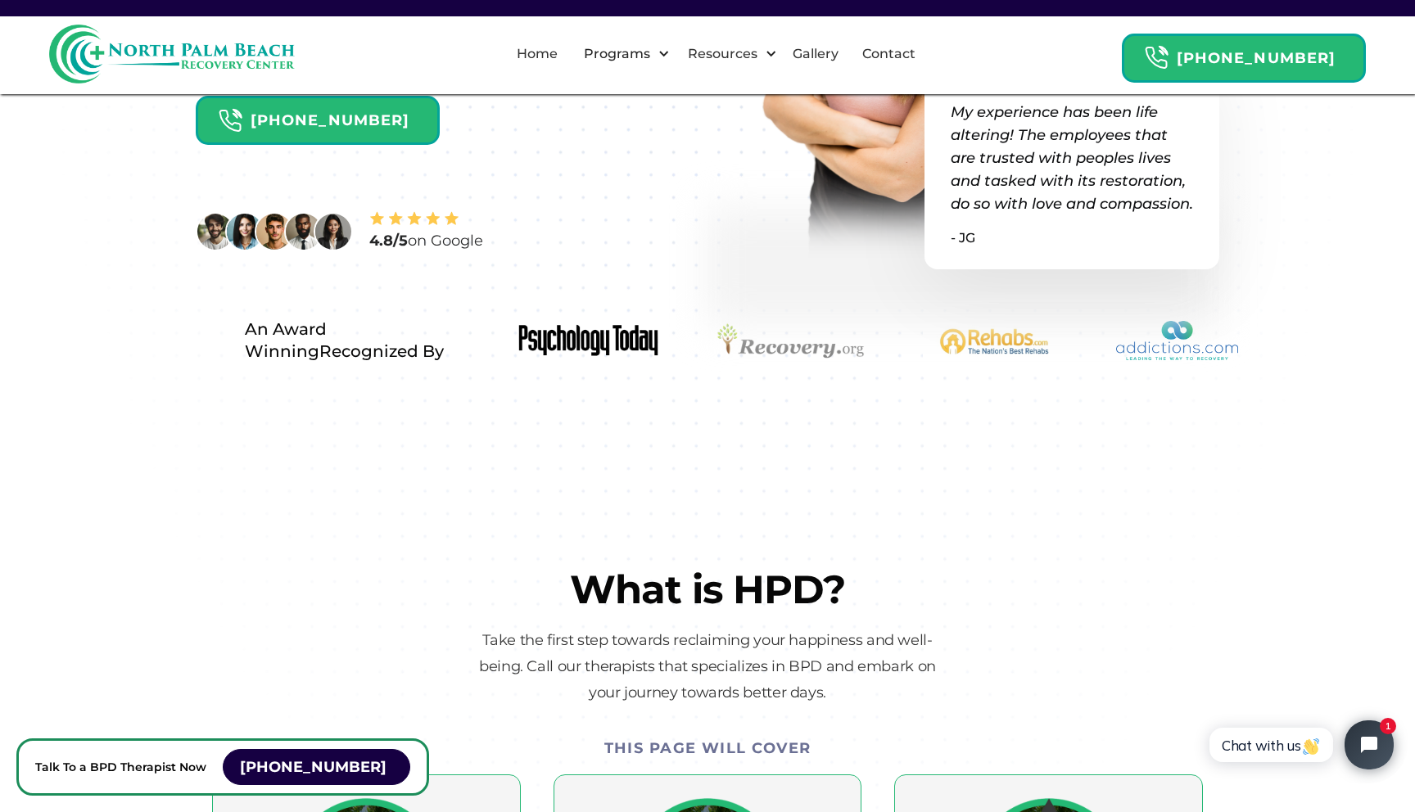
scroll to position [326, 0]
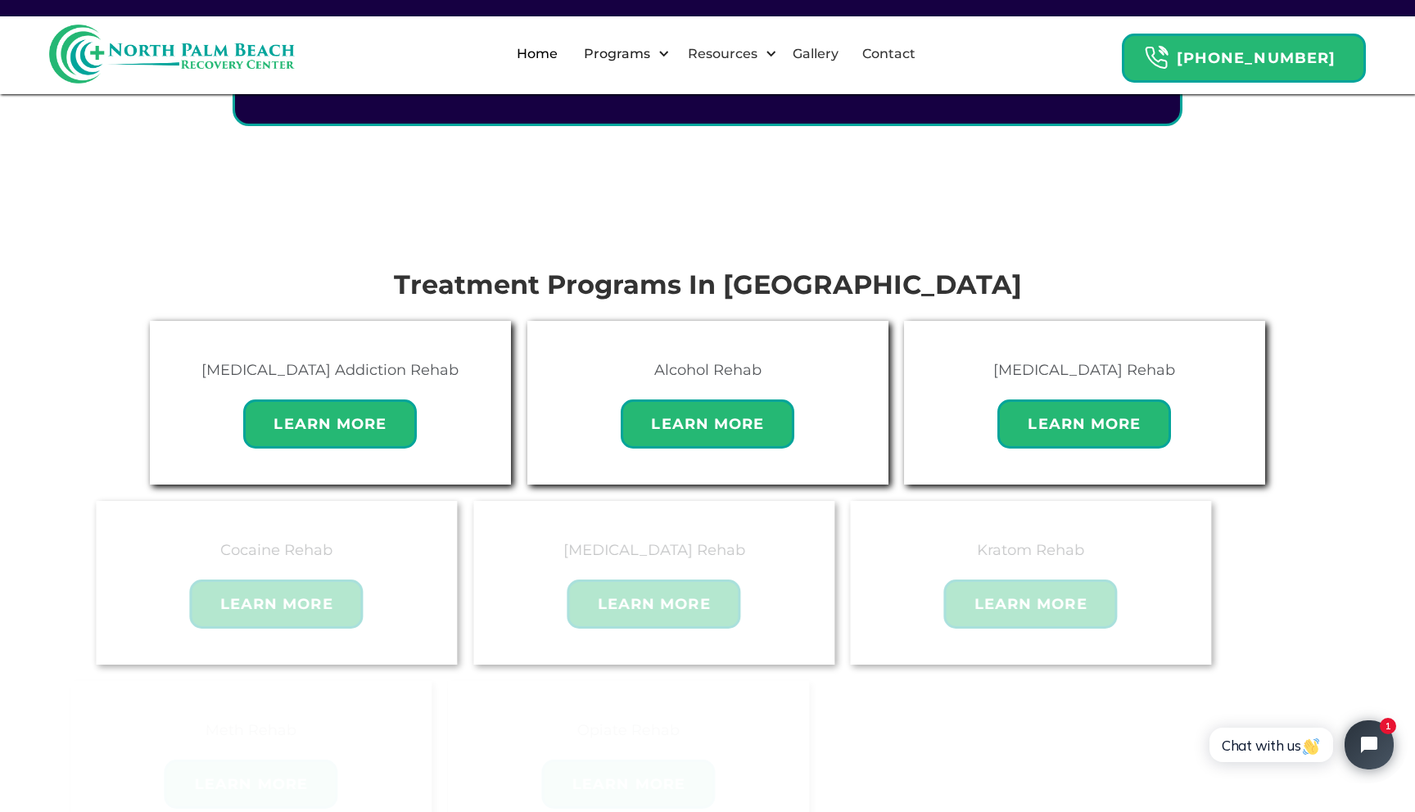
scroll to position [982, 0]
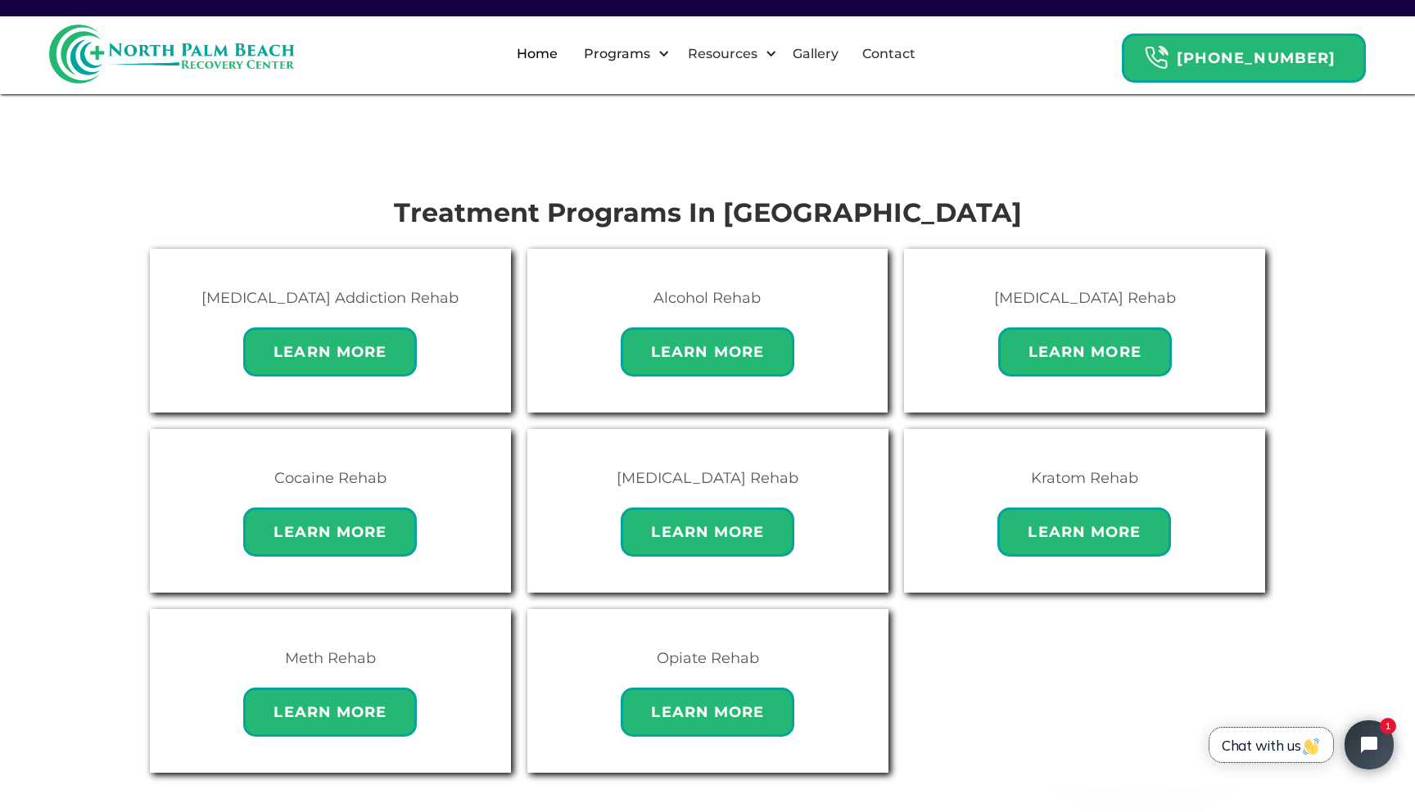
click at [1253, 751] on span "Chat with us" at bounding box center [1270, 745] width 99 height 17
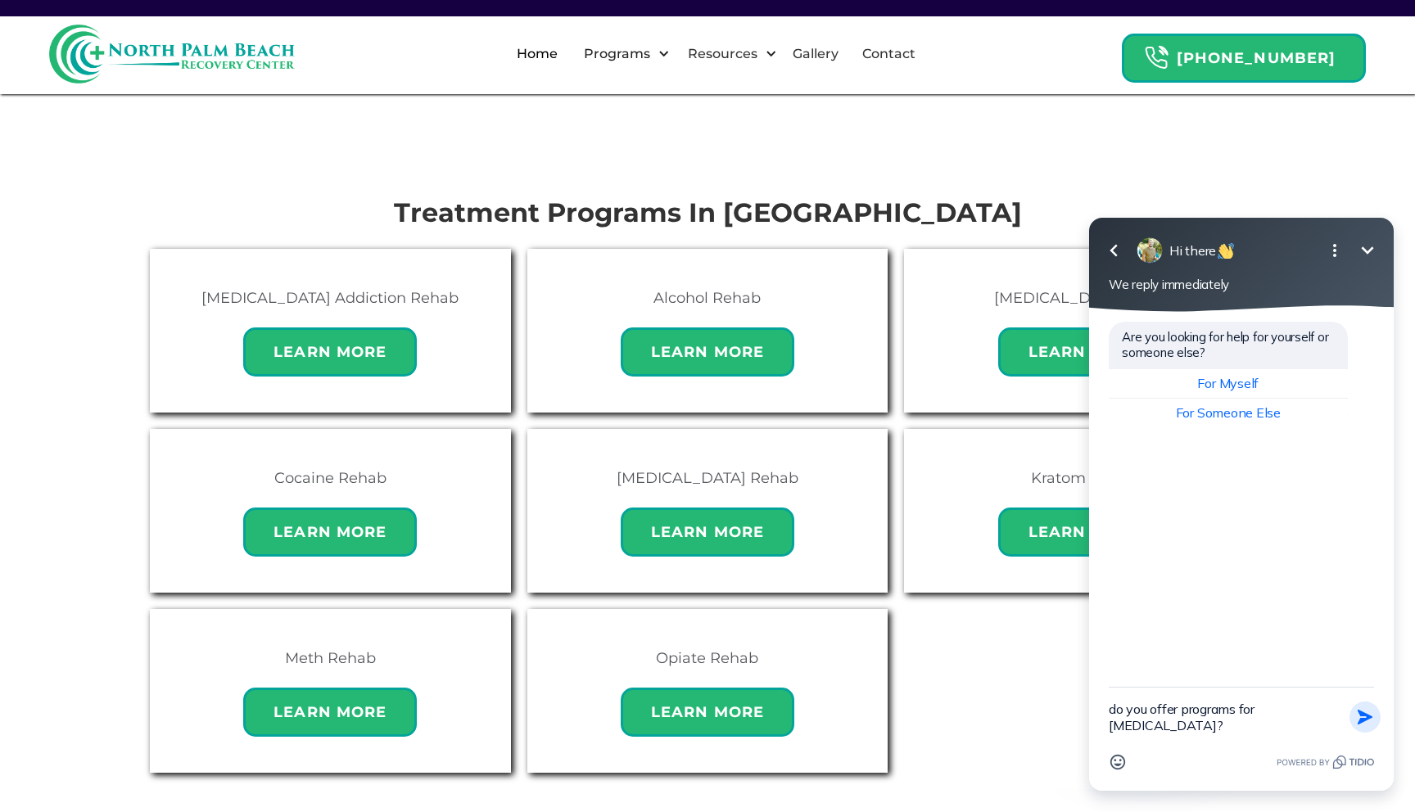
type textarea "do you offer programs for marijuana addiction?"
click at [1357, 714] on icon "button" at bounding box center [1365, 717] width 18 height 18
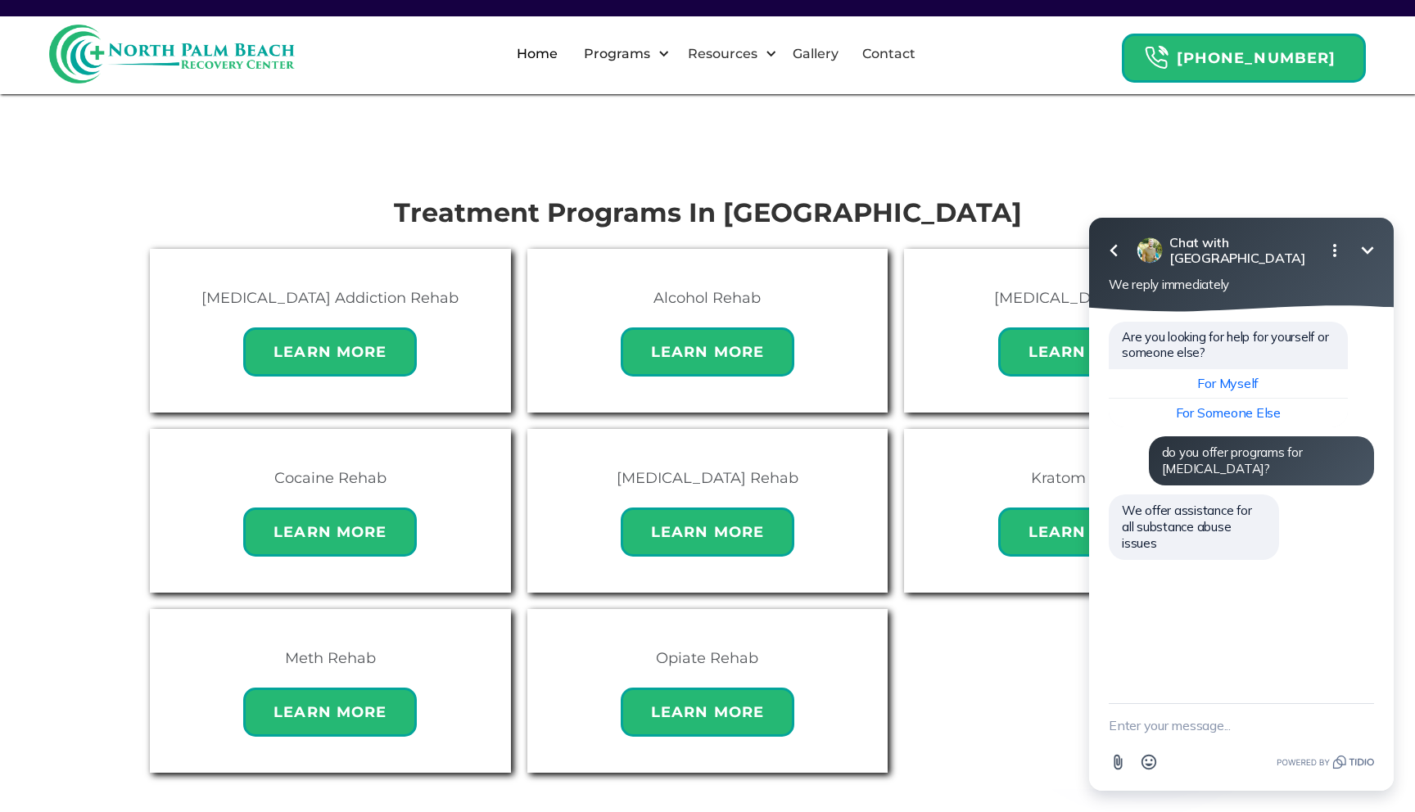
click at [1122, 730] on textarea "New message" at bounding box center [1240, 725] width 265 height 43
type textarea "I didn't see marijuana listed on your website"
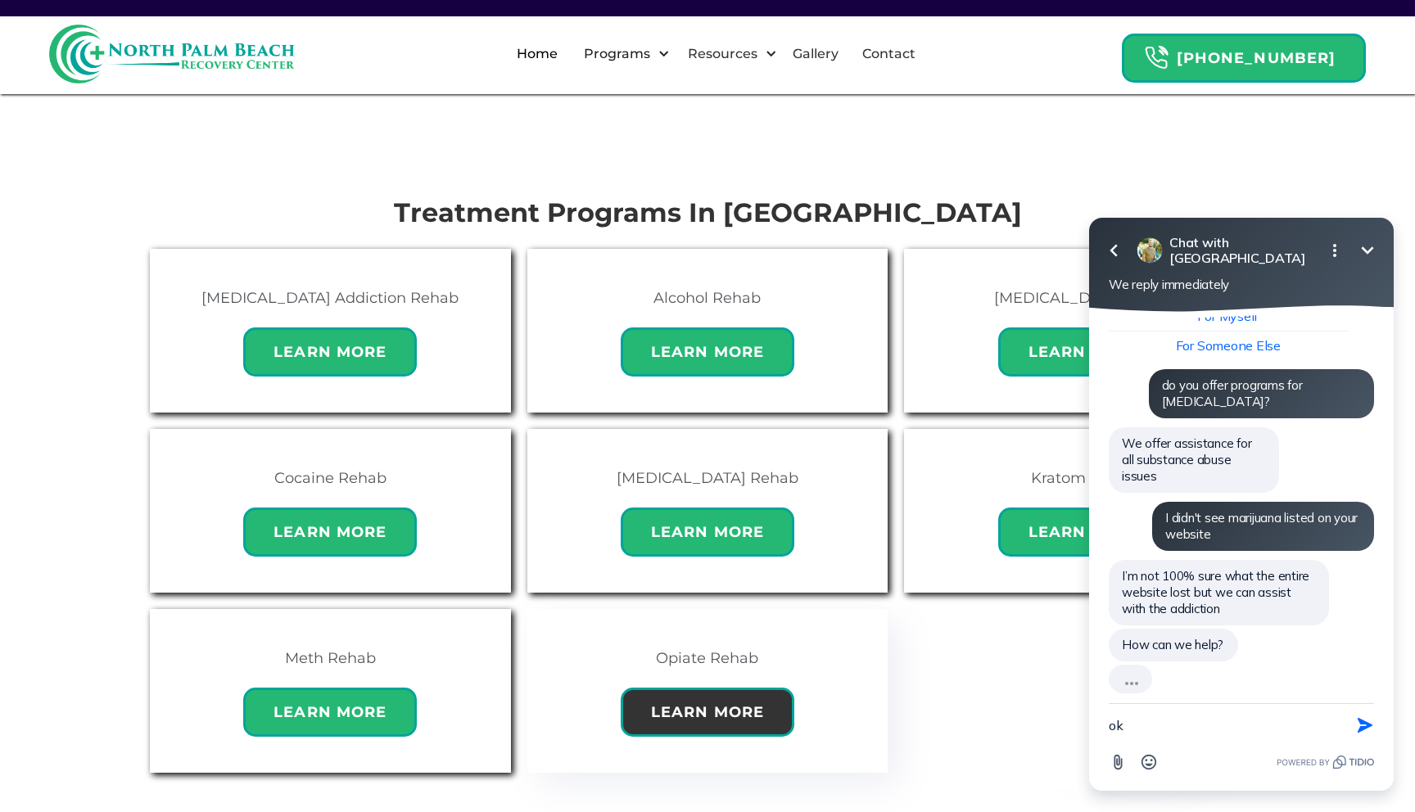
scroll to position [31, 0]
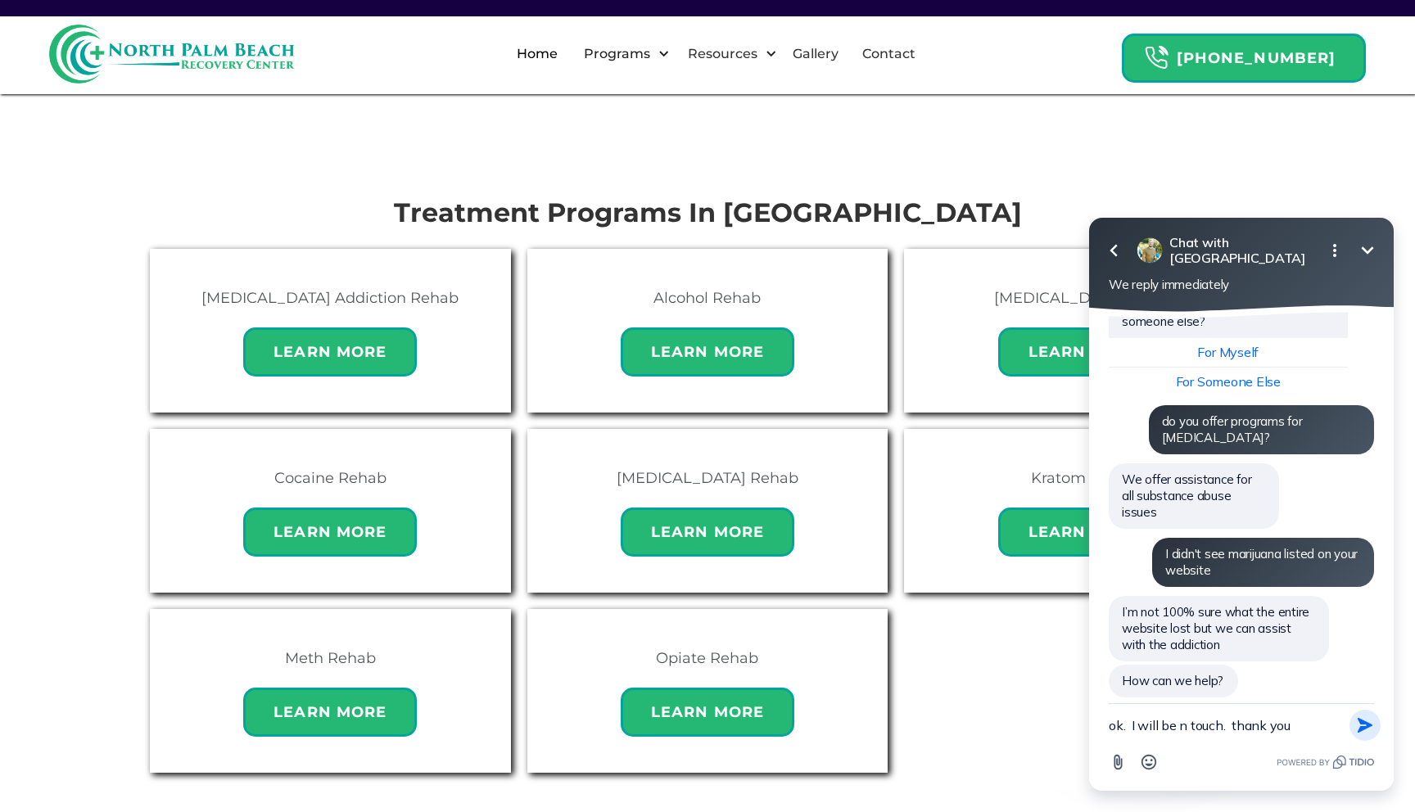
type textarea "ok. I will be n touch. thank you"
click at [1369, 721] on icon "button" at bounding box center [1365, 725] width 18 height 18
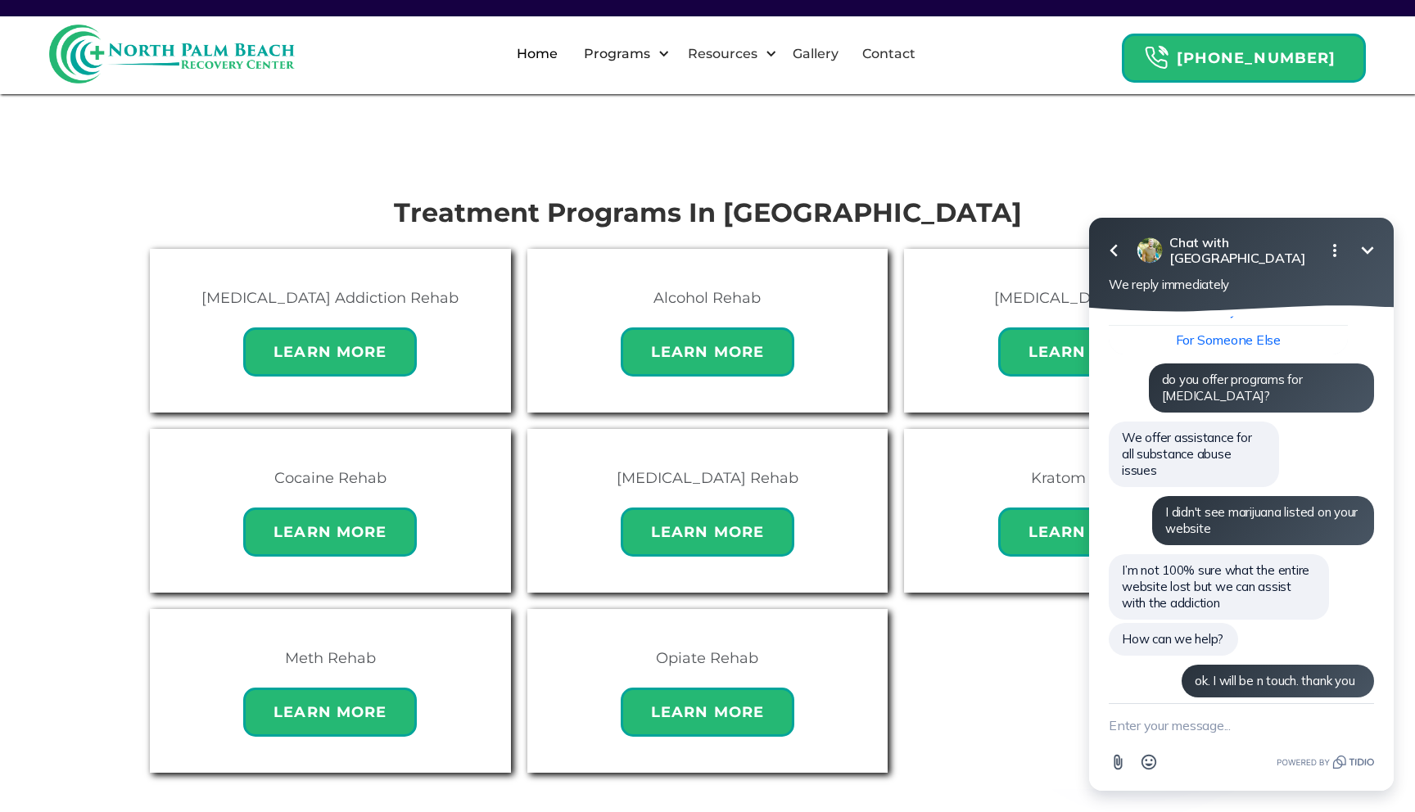
click at [1366, 250] on icon "Minimize" at bounding box center [1367, 251] width 20 height 20
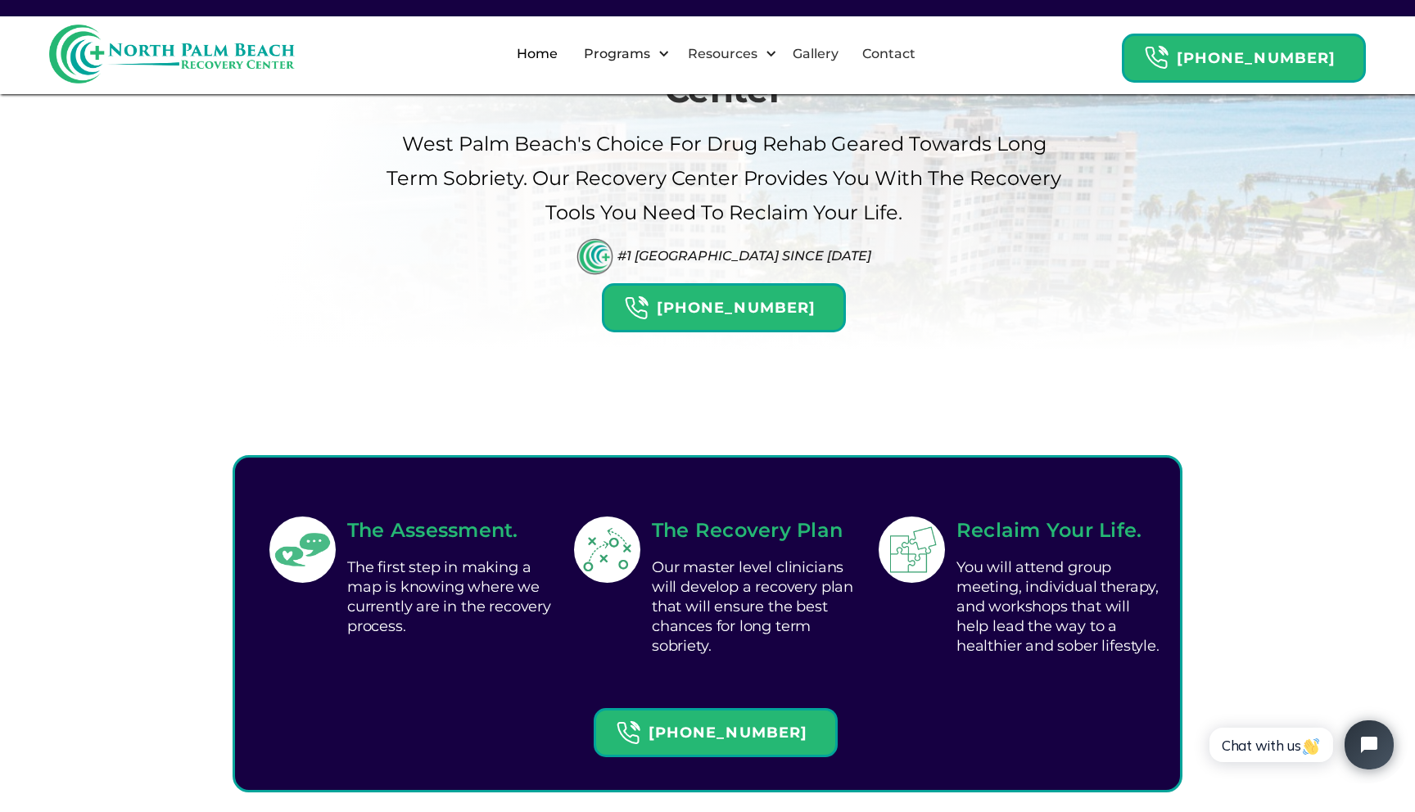
scroll to position [195, 0]
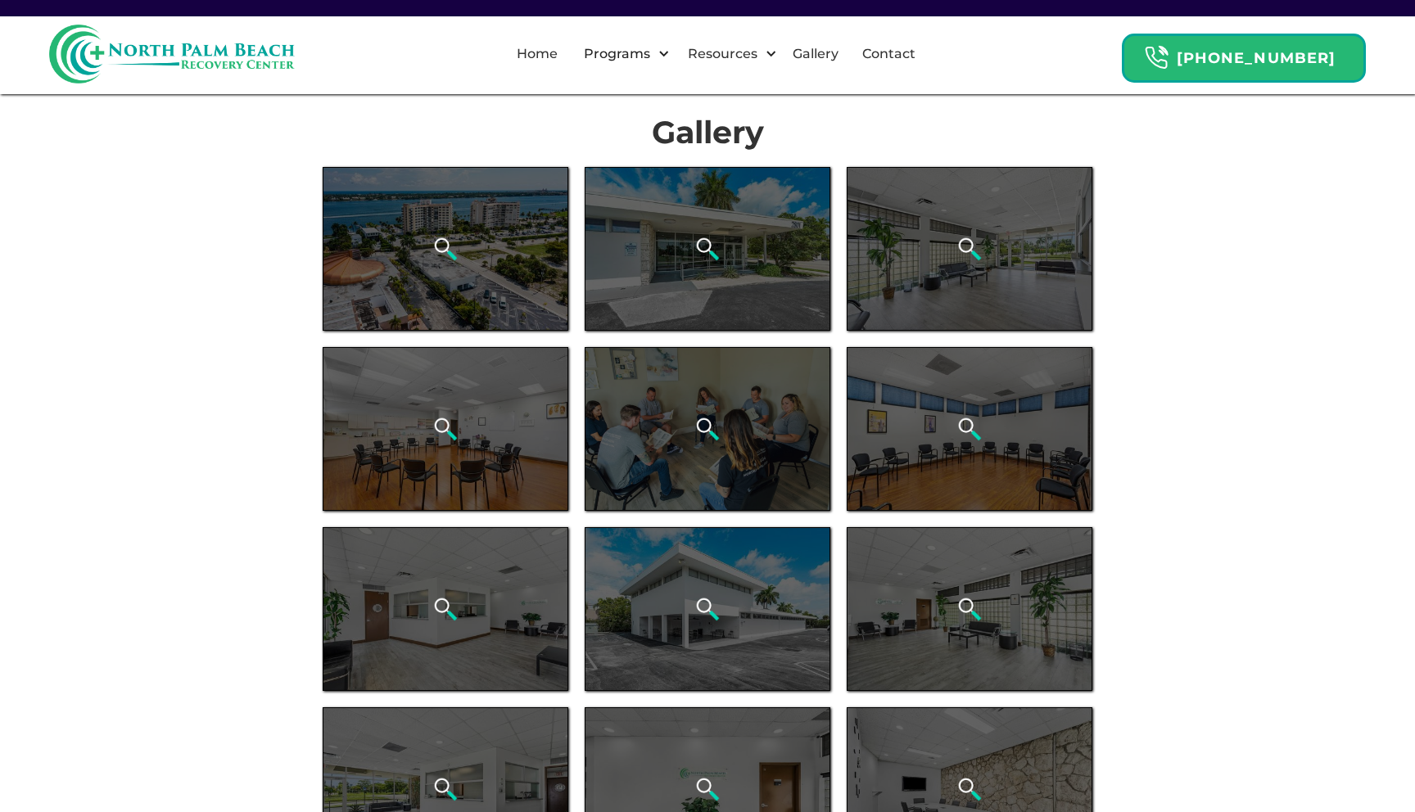
scroll to position [11, 0]
